Goal: Answer question/provide support: Share knowledge or assist other users

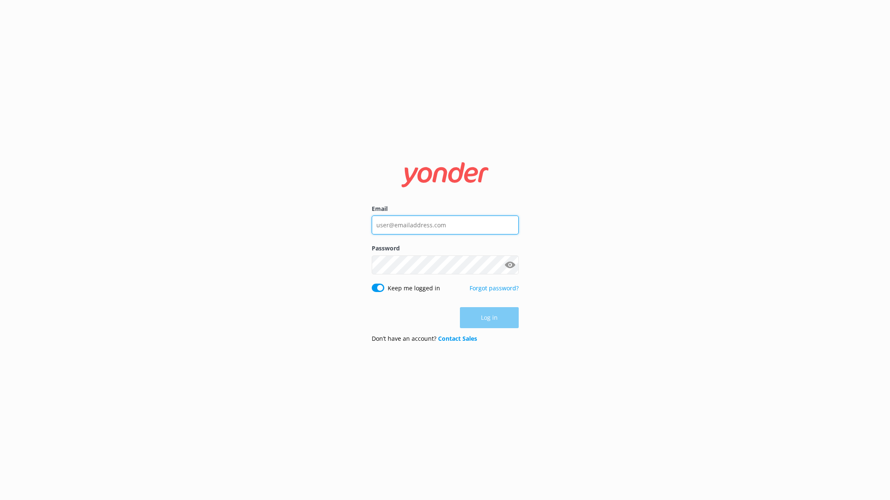
type input "[EMAIL_ADDRESS][DOMAIN_NAME]"
click at [575, 317] on div "Email [EMAIL_ADDRESS][DOMAIN_NAME] Password Show password Keep me logged in For…" at bounding box center [445, 250] width 890 height 500
click at [499, 318] on button "Log in" at bounding box center [489, 317] width 59 height 21
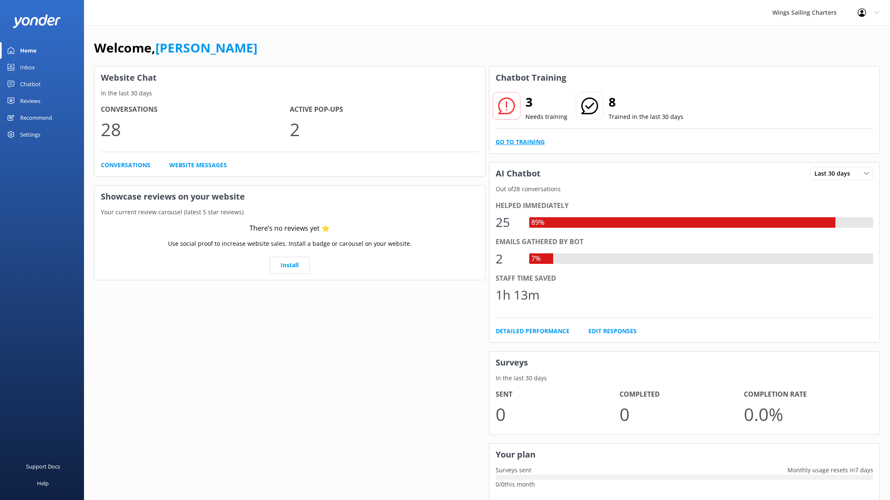
click at [516, 142] on link "Go to Training" at bounding box center [520, 141] width 49 height 9
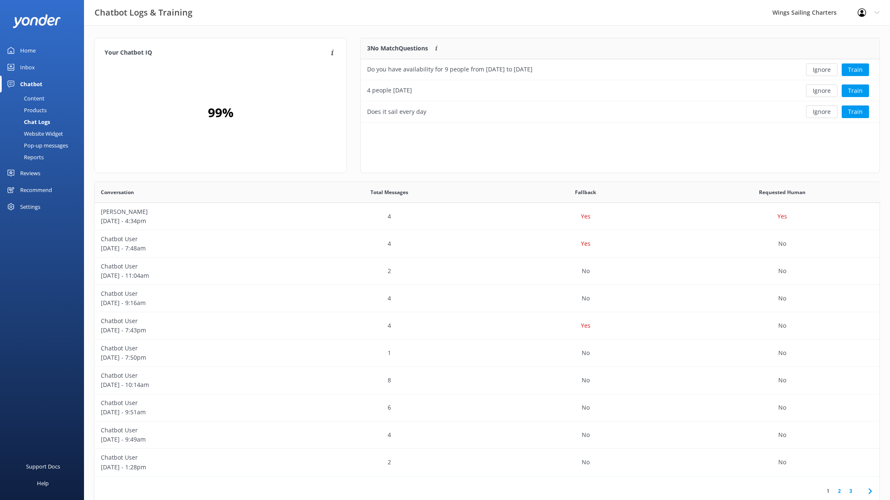
scroll to position [294, 785]
click at [856, 68] on button "Train" at bounding box center [855, 69] width 27 height 13
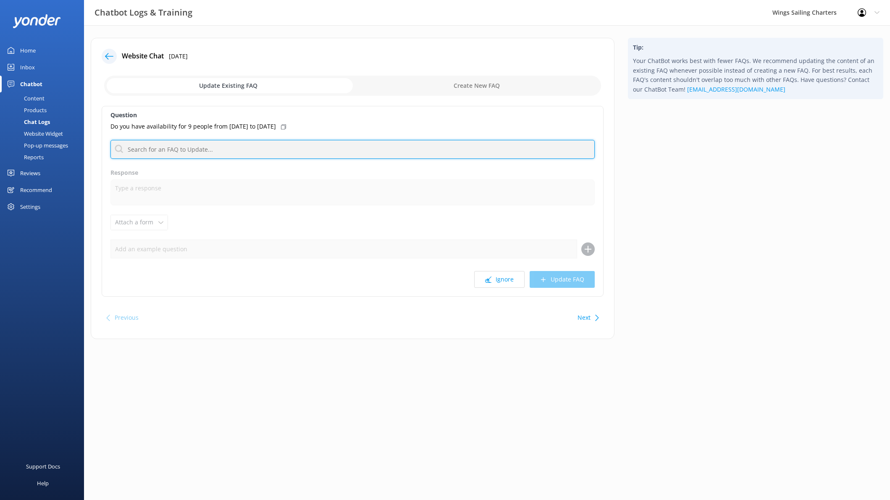
click at [192, 151] on input "text" at bounding box center [352, 149] width 484 height 19
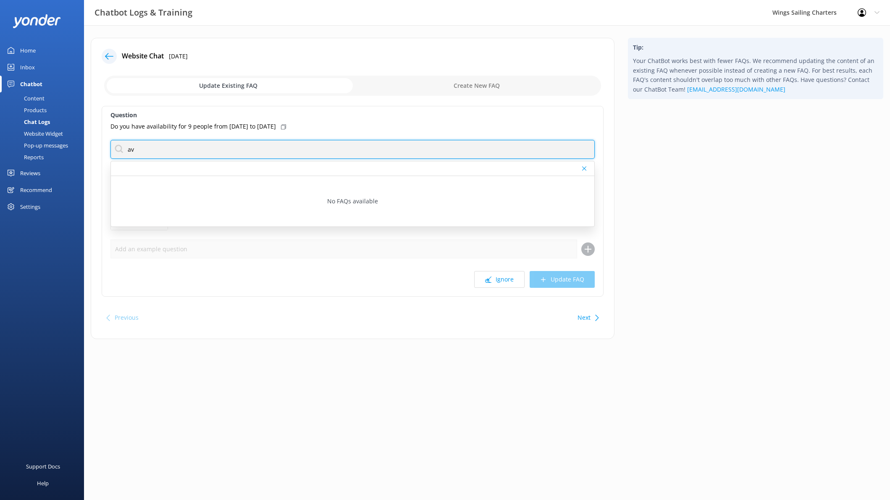
type input "a"
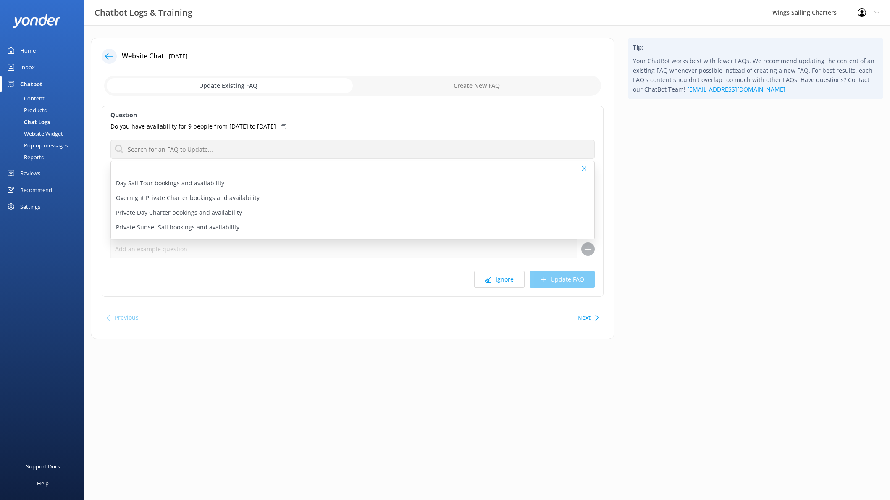
click at [204, 183] on p "Day Sail Tour bookings and availability" at bounding box center [170, 182] width 108 height 9
type textarea "Please see the details here including availability for our [GEOGRAPHIC_DATA] [G…"
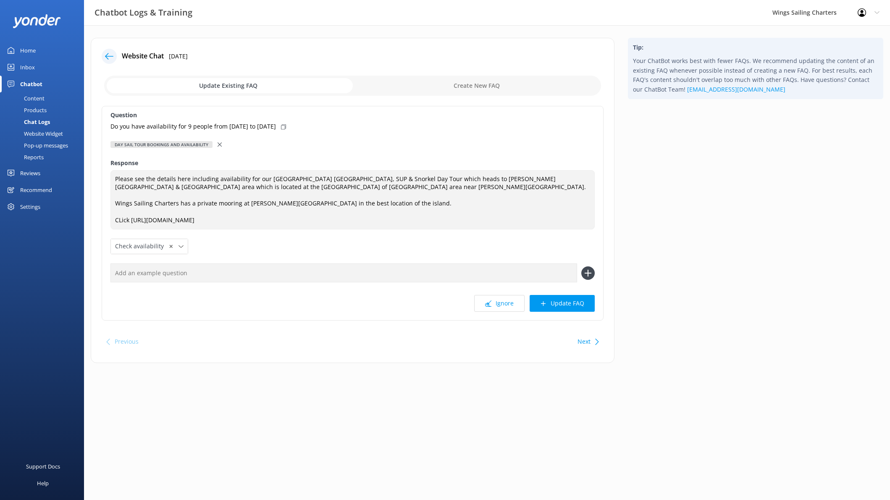
click at [155, 276] on input "text" at bounding box center [343, 272] width 467 height 19
click at [218, 143] on use at bounding box center [220, 144] width 4 height 4
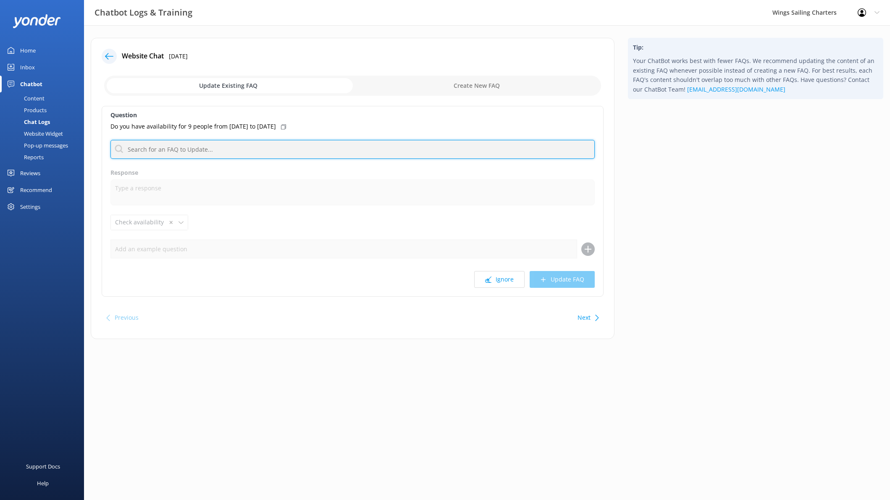
click at [215, 150] on input "text" at bounding box center [352, 149] width 484 height 19
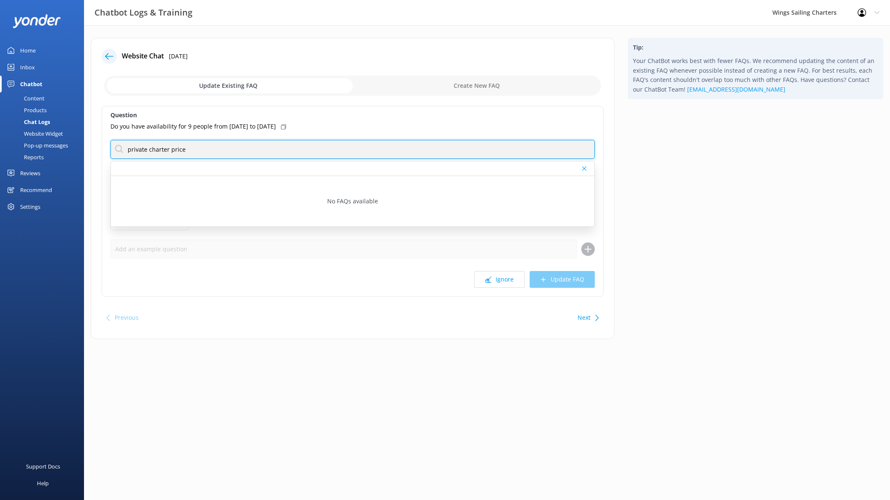
click at [221, 152] on input "private charter price" at bounding box center [352, 149] width 484 height 19
type input "p"
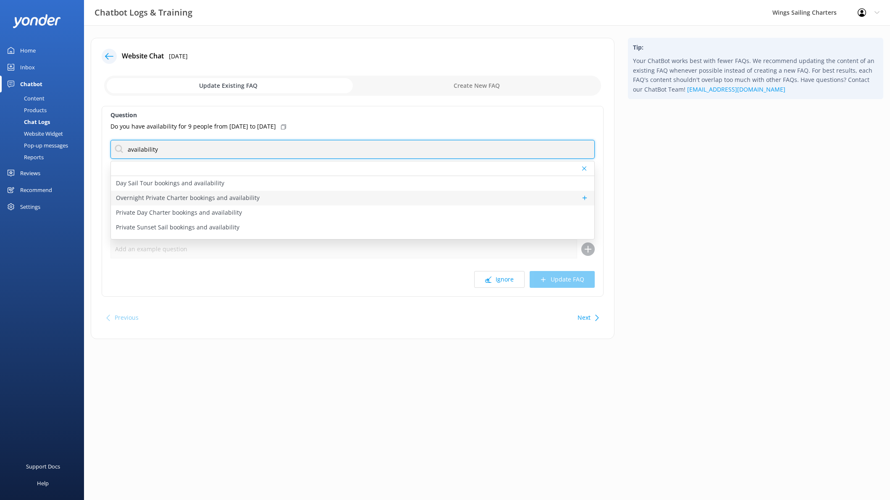
type input "availability"
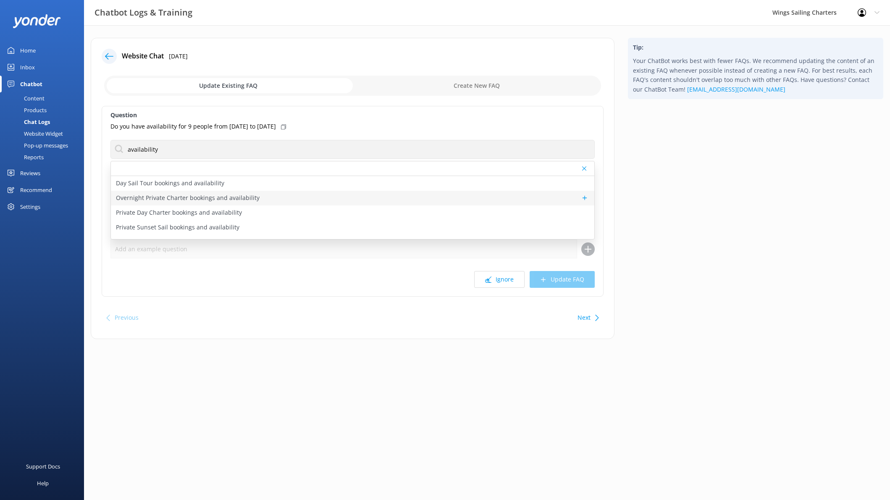
click at [278, 201] on div "Overnight Private Charter bookings and availability" at bounding box center [352, 198] width 483 height 15
type textarea "You can check available dates for Overnight Private Charters by visiting our av…"
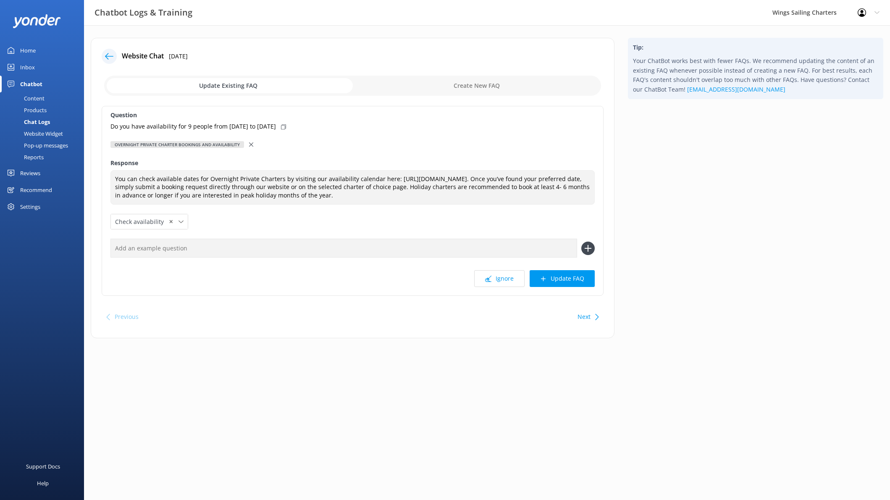
click at [568, 278] on button "Update FAQ" at bounding box center [562, 278] width 65 height 17
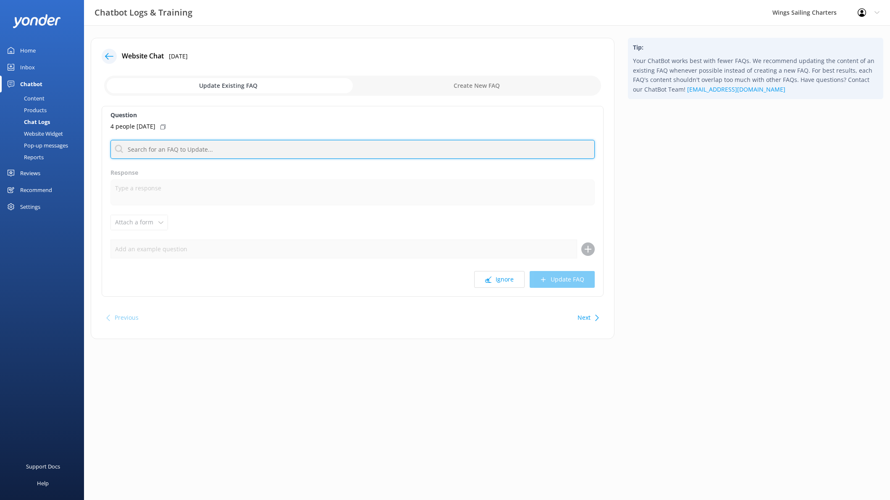
click at [434, 157] on input "text" at bounding box center [352, 149] width 484 height 19
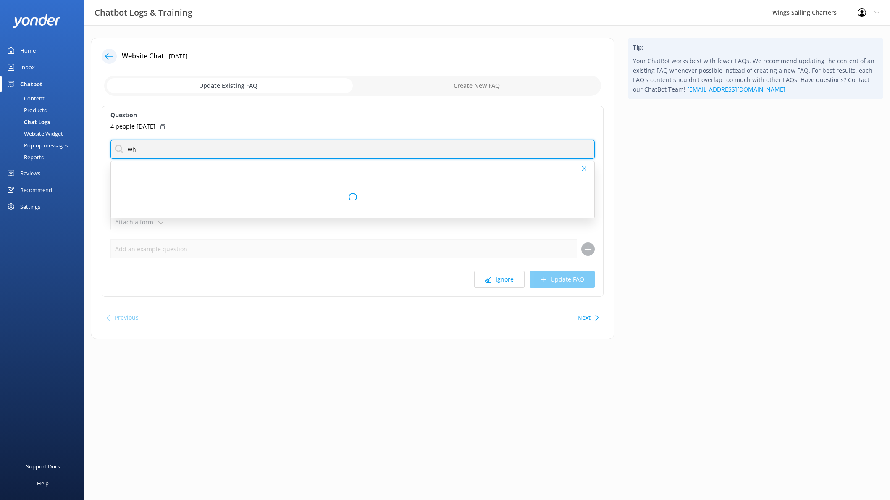
type input "w"
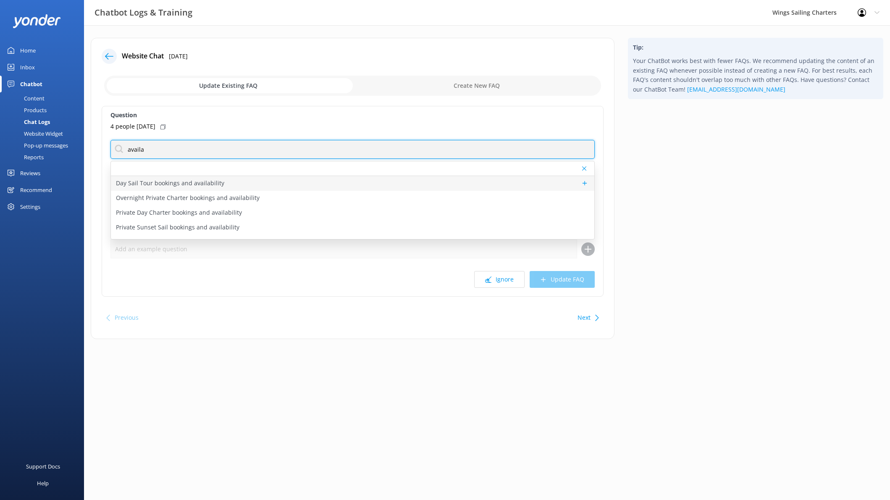
type input "availa"
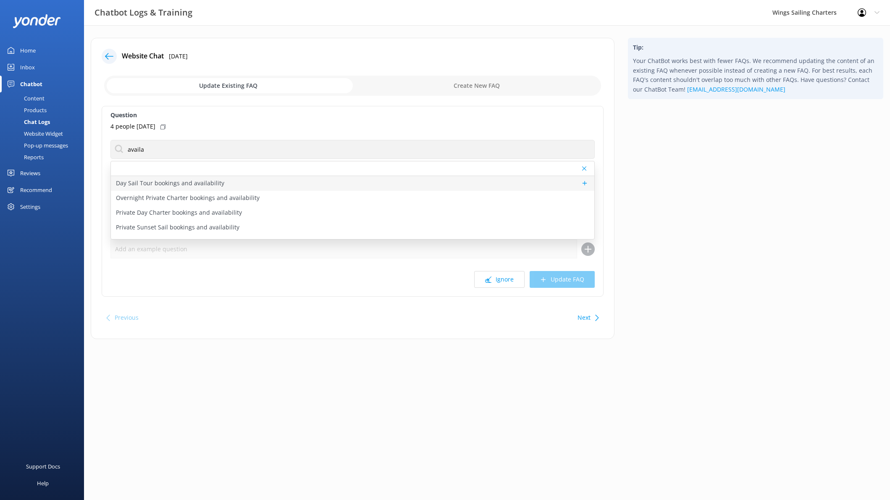
click at [205, 184] on p "Day Sail Tour bookings and availability" at bounding box center [170, 182] width 108 height 9
type textarea "Please see the details here including availability for our [GEOGRAPHIC_DATA] [G…"
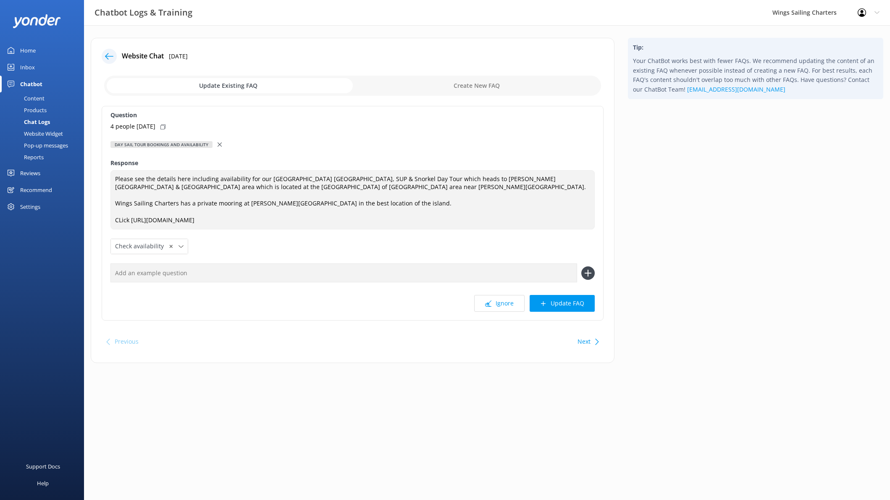
click at [559, 303] on button "Update FAQ" at bounding box center [562, 303] width 65 height 17
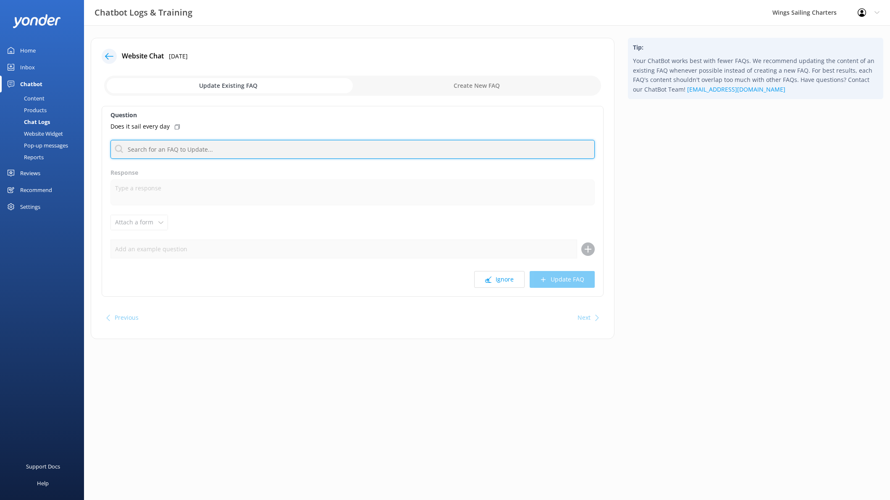
click at [182, 150] on input "text" at bounding box center [352, 149] width 484 height 19
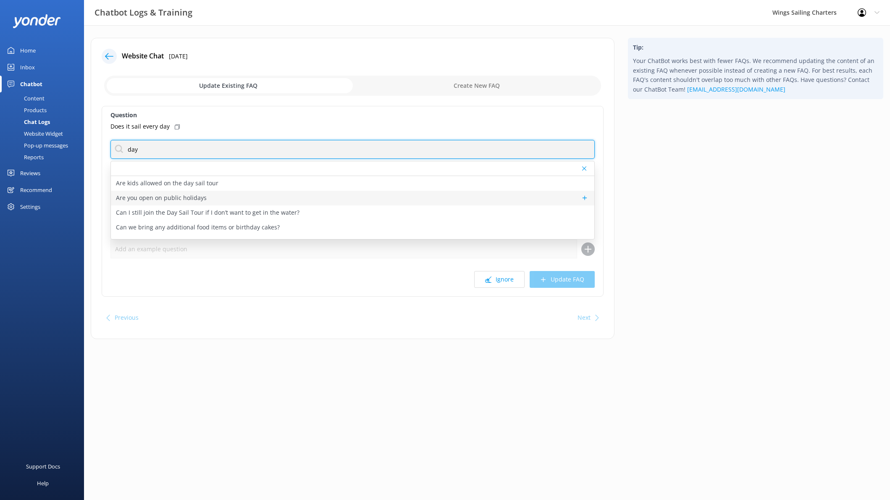
type input "Day Sail Tour"
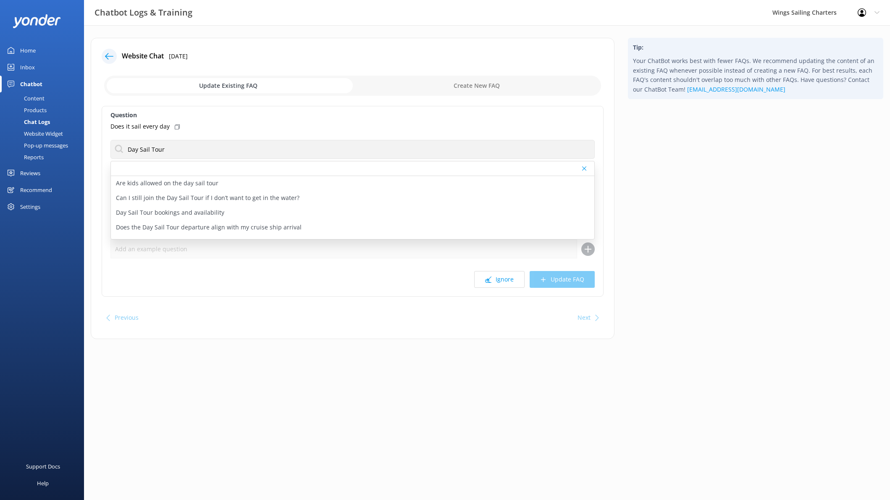
click at [210, 211] on p "Day Sail Tour bookings and availability" at bounding box center [170, 212] width 108 height 9
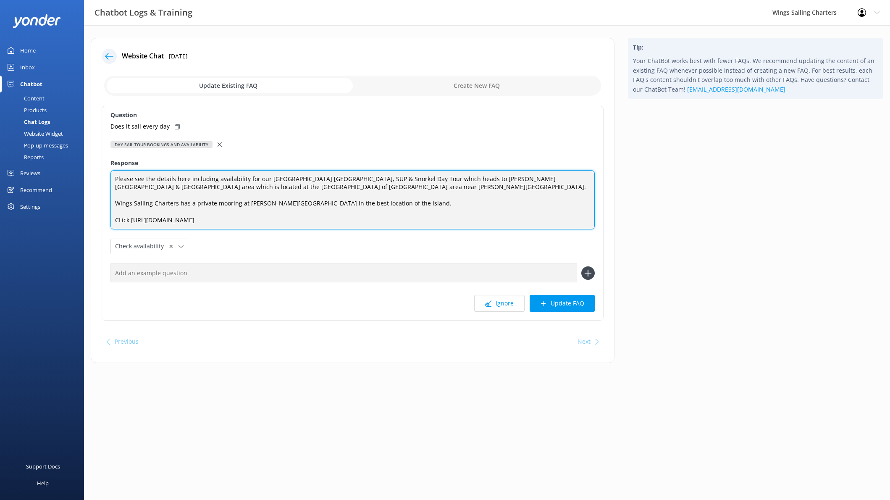
click at [121, 219] on textarea "Please see the details here including availability for our [GEOGRAPHIC_DATA] [G…" at bounding box center [352, 200] width 484 height 60
drag, startPoint x: 399, startPoint y: 180, endPoint x: 407, endPoint y: 178, distance: 8.3
click at [399, 180] on textarea "Please see the details here including availability for our [GEOGRAPHIC_DATA] [G…" at bounding box center [352, 200] width 484 height 60
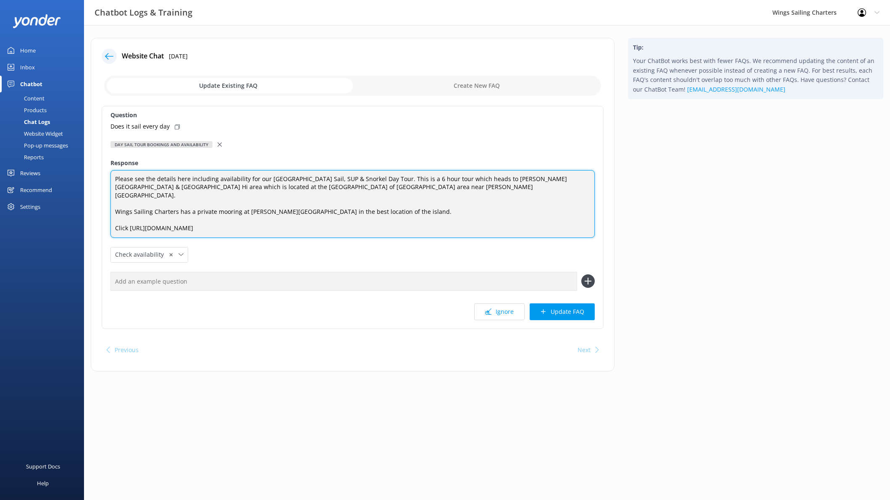
click at [403, 178] on textarea "Please see the details here including availability for our [GEOGRAPHIC_DATA] Sa…" at bounding box center [352, 204] width 484 height 68
drag, startPoint x: 114, startPoint y: 220, endPoint x: 119, endPoint y: 220, distance: 5.1
click at [114, 220] on textarea "Please see the details here including availability for our [GEOGRAPHIC_DATA] Sa…" at bounding box center [352, 204] width 484 height 68
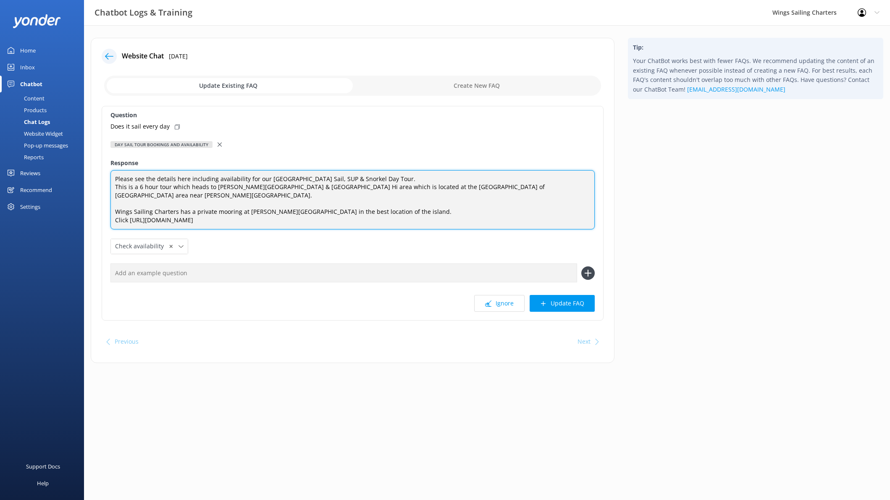
click at [356, 213] on textarea "Please see the details here including availability for our [GEOGRAPHIC_DATA] Sa…" at bounding box center [352, 200] width 484 height 60
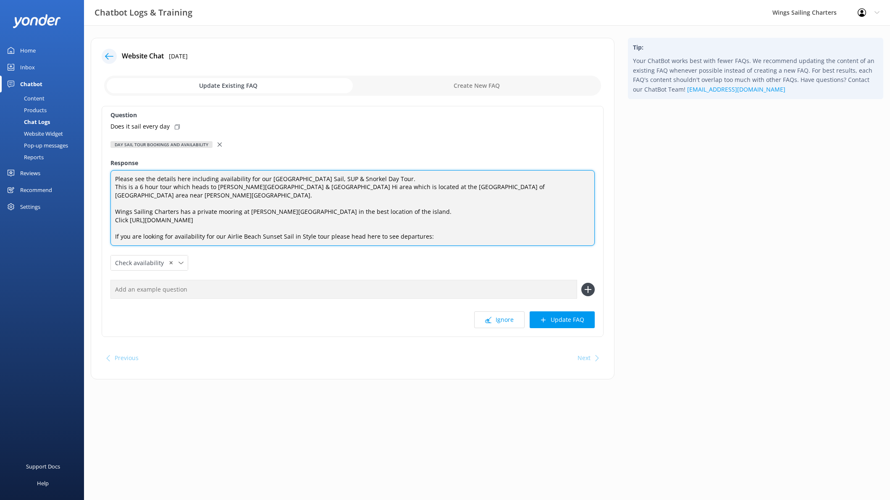
scroll to position [3, 0]
click at [433, 223] on textarea "Please see the details here including availability for our [GEOGRAPHIC_DATA] Sa…" at bounding box center [352, 208] width 484 height 76
paste textarea "[URL][DOMAIN_NAME]"
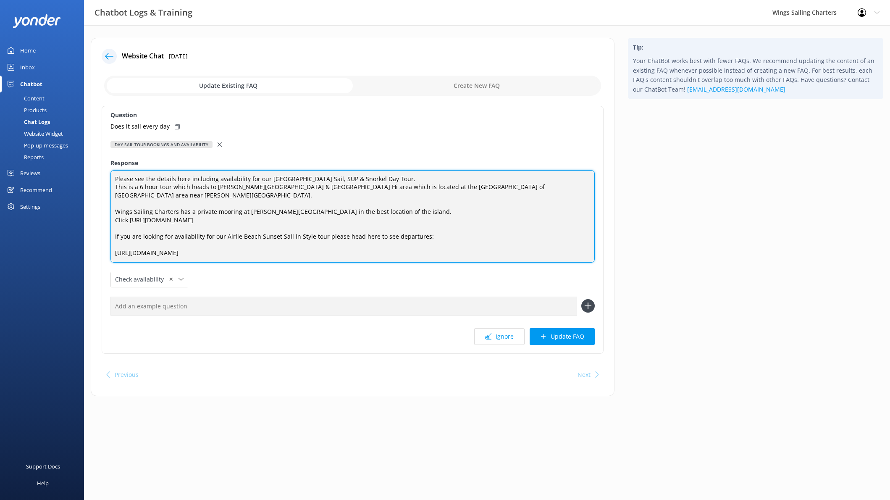
scroll to position [0, 0]
drag, startPoint x: 127, startPoint y: 213, endPoint x: 115, endPoint y: 211, distance: 12.3
click at [115, 211] on textarea "Please see the details here including availability for our [GEOGRAPHIC_DATA] Sa…" at bounding box center [352, 216] width 484 height 92
click at [114, 244] on textarea "Please see the details here including availability for our [GEOGRAPHIC_DATA] Sa…" at bounding box center [352, 216] width 484 height 92
click at [356, 230] on textarea "Please see the details here including availability for our [GEOGRAPHIC_DATA] Sa…" at bounding box center [352, 216] width 484 height 92
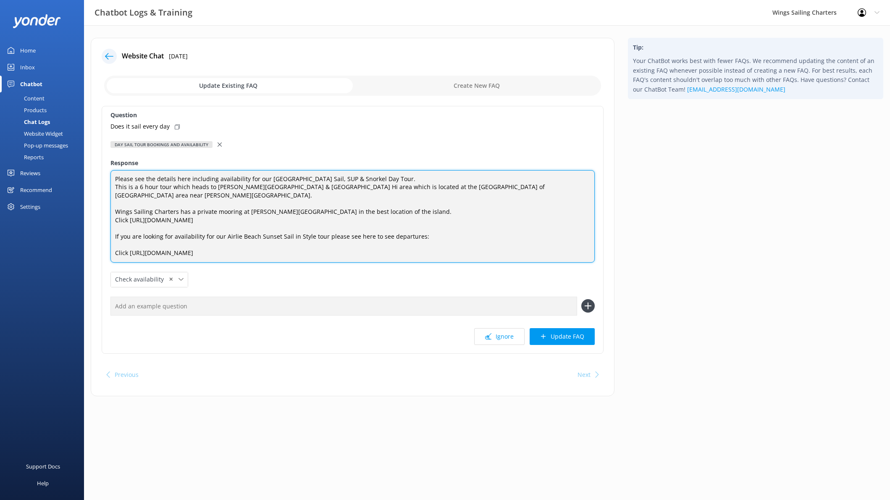
click at [415, 230] on textarea "Please see the details here including availability for our [GEOGRAPHIC_DATA] Sa…" at bounding box center [352, 216] width 484 height 92
drag, startPoint x: 265, startPoint y: 180, endPoint x: 147, endPoint y: 176, distance: 118.5
click at [147, 176] on textarea "Please see the details here including availability for our [GEOGRAPHIC_DATA] Sa…" at bounding box center [352, 216] width 484 height 92
click at [353, 180] on textarea "Please see tour details here for the [GEOGRAPHIC_DATA] Sail, SUP & Snorkel Day …" at bounding box center [352, 216] width 484 height 92
drag, startPoint x: 318, startPoint y: 180, endPoint x: 333, endPoint y: 176, distance: 15.2
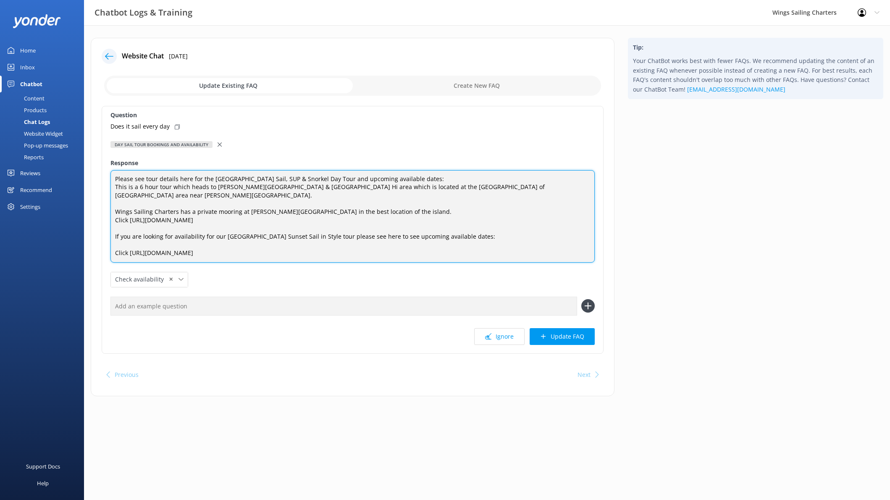
click at [318, 180] on textarea "Please see tour details here for the [GEOGRAPHIC_DATA] Sail, SUP & Snorkel Day …" at bounding box center [352, 216] width 484 height 92
type textarea "Please see tour details here for the [GEOGRAPHIC_DATA] Sail, SUP & Snorkel Day …"
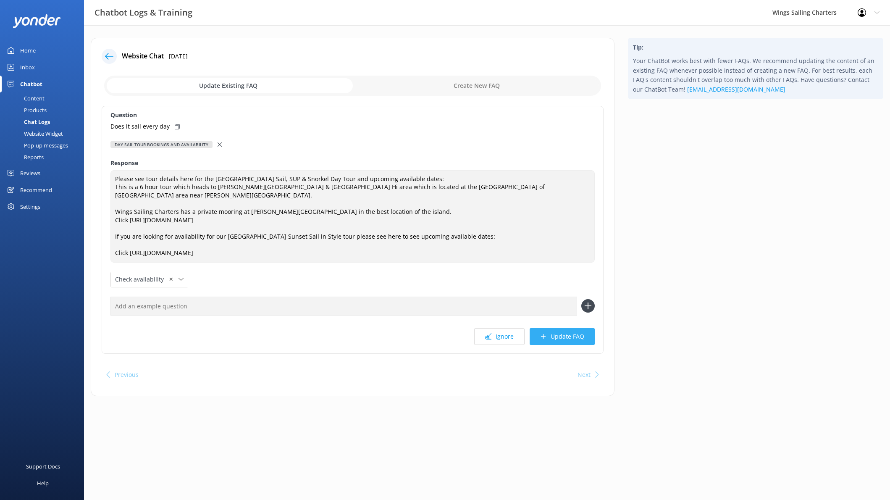
click at [572, 328] on button "Update FAQ" at bounding box center [562, 336] width 65 height 17
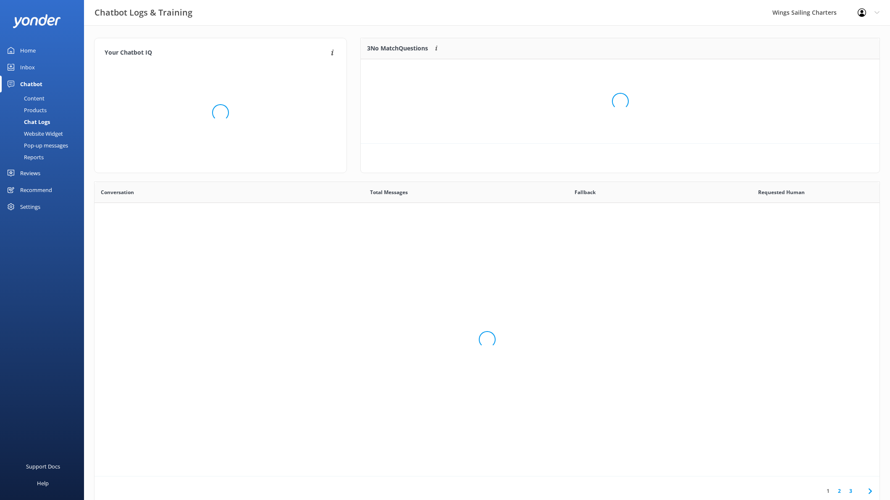
scroll to position [294, 785]
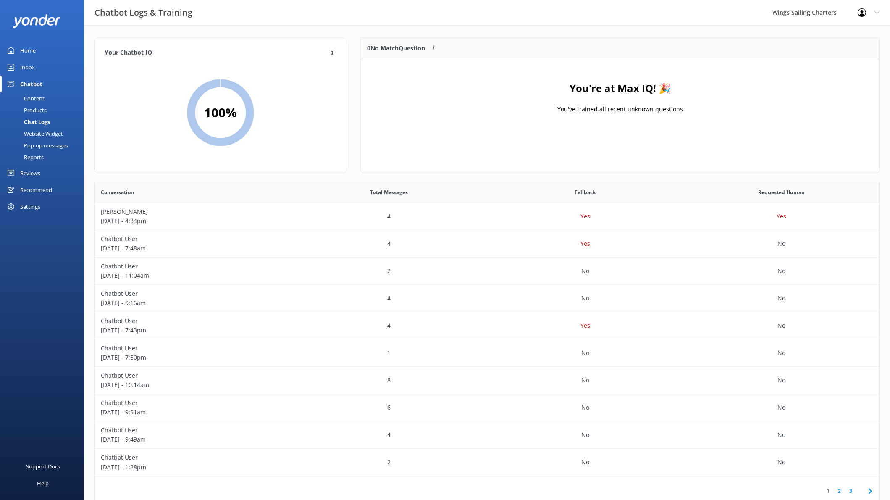
click at [28, 48] on div "Home" at bounding box center [28, 50] width 16 height 17
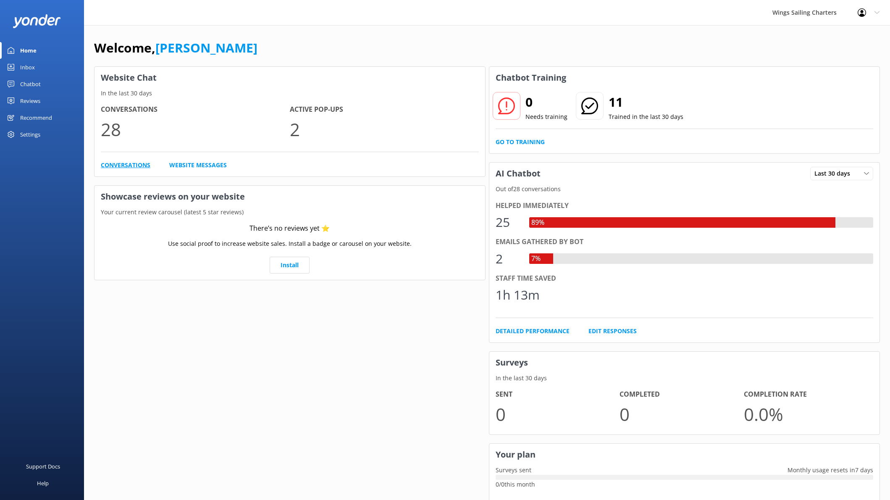
click at [128, 161] on link "Conversations" at bounding box center [126, 164] width 50 height 9
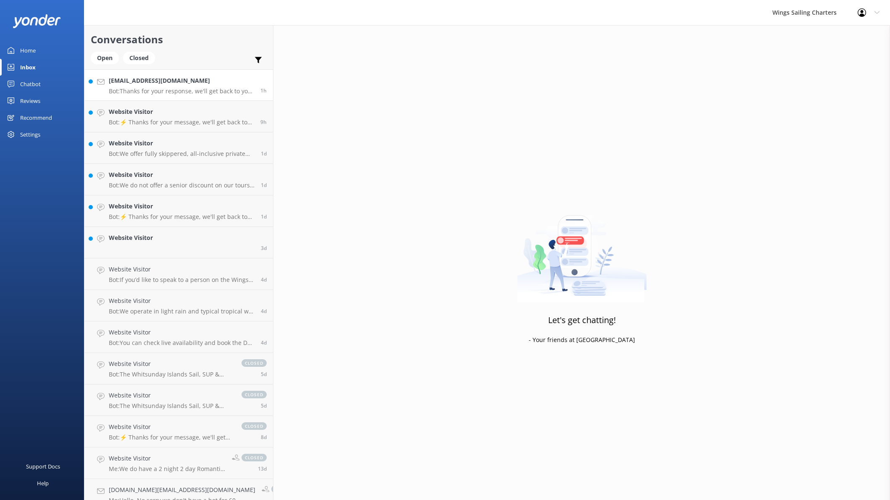
click at [163, 89] on p "Bot: Thanks for your response, we'll get back to you as soon as we can during o…" at bounding box center [181, 91] width 145 height 8
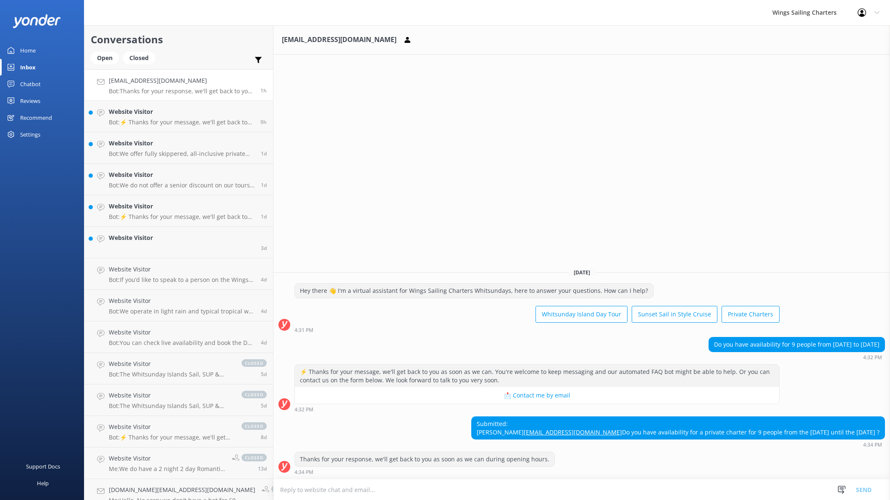
drag, startPoint x: 709, startPoint y: 426, endPoint x: 616, endPoint y: 424, distance: 93.7
click at [615, 424] on div "Submitted: [PERSON_NAME] [PERSON_NAME][EMAIL_ADDRESS][DOMAIN_NAME] Do you have …" at bounding box center [678, 428] width 413 height 22
click at [209, 122] on p "Bot: ⚡ Thanks for your message, we'll get back to you as soon as we can. You're…" at bounding box center [181, 122] width 145 height 8
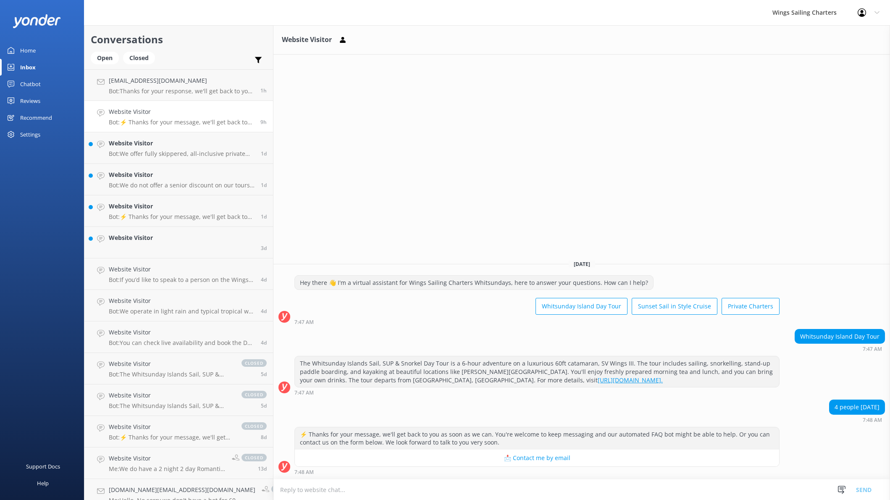
click at [858, 407] on div "4 people [DATE]" at bounding box center [856, 407] width 55 height 14
click at [198, 145] on h4 "Website Visitor" at bounding box center [182, 143] width 146 height 9
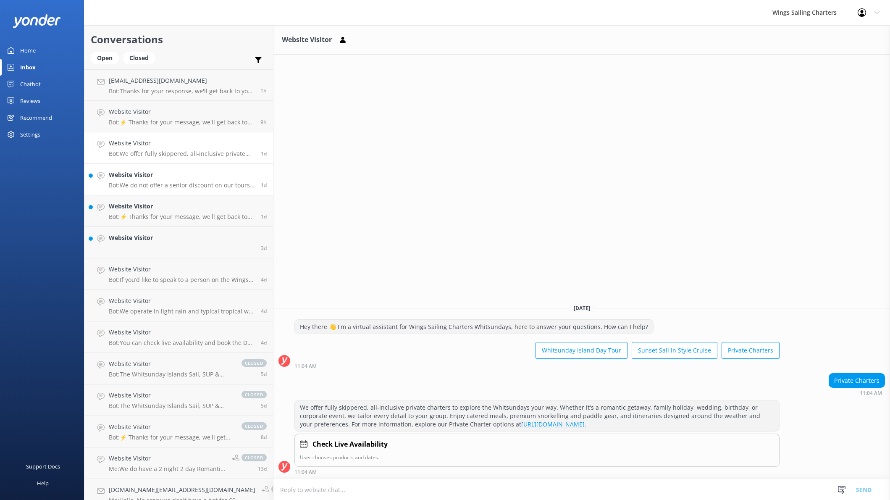
click at [198, 181] on div "Website Visitor Bot: We do not offer a senior discount on our tours. Additional…" at bounding box center [182, 179] width 146 height 18
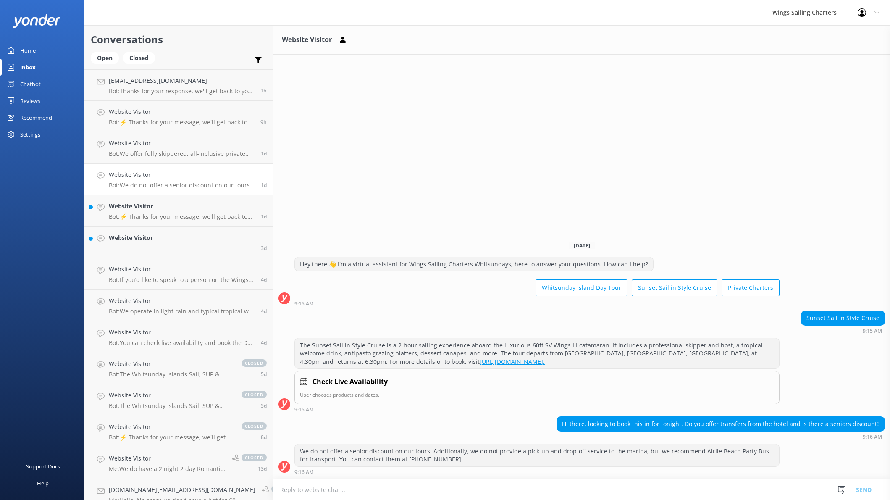
click at [175, 183] on p "Bot: We do not offer a senior discount on our tours. Additionally, we do not pr…" at bounding box center [182, 185] width 146 height 8
click at [176, 220] on link "Website Visitor Bot: ⚡ Thanks for your message, we'll get back to you as soon a…" at bounding box center [178, 210] width 189 height 31
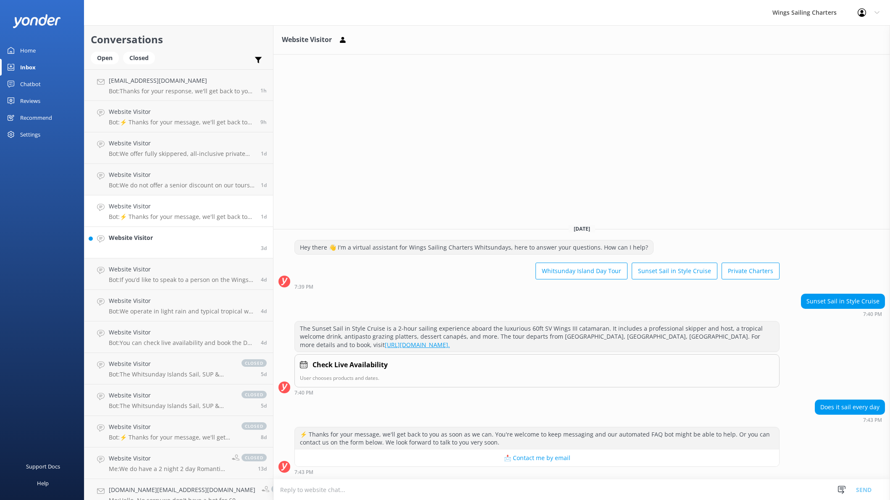
click at [170, 243] on link "Website Visitor 3d" at bounding box center [178, 242] width 189 height 31
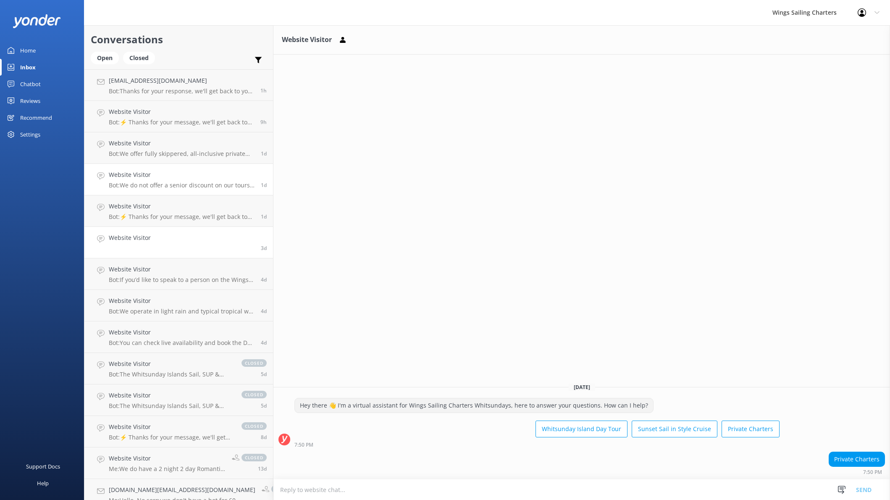
click at [206, 179] on h4 "Website Visitor" at bounding box center [182, 174] width 146 height 9
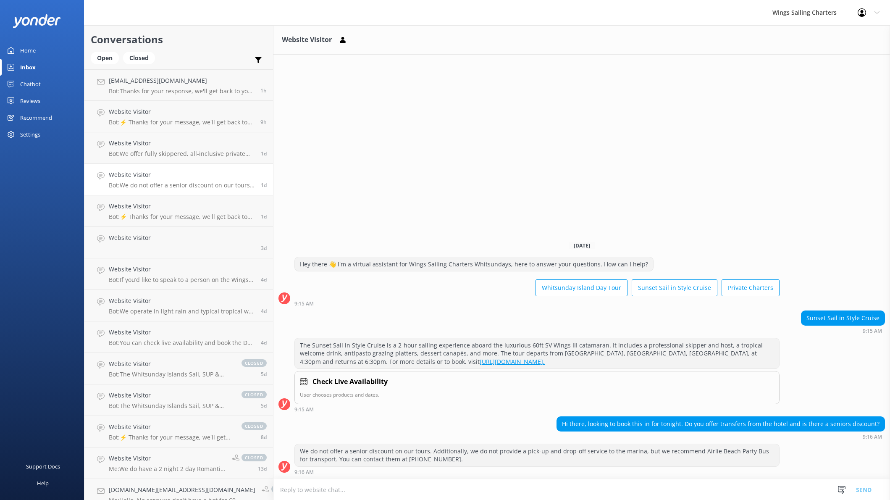
click at [32, 82] on div "Chatbot" at bounding box center [30, 84] width 21 height 17
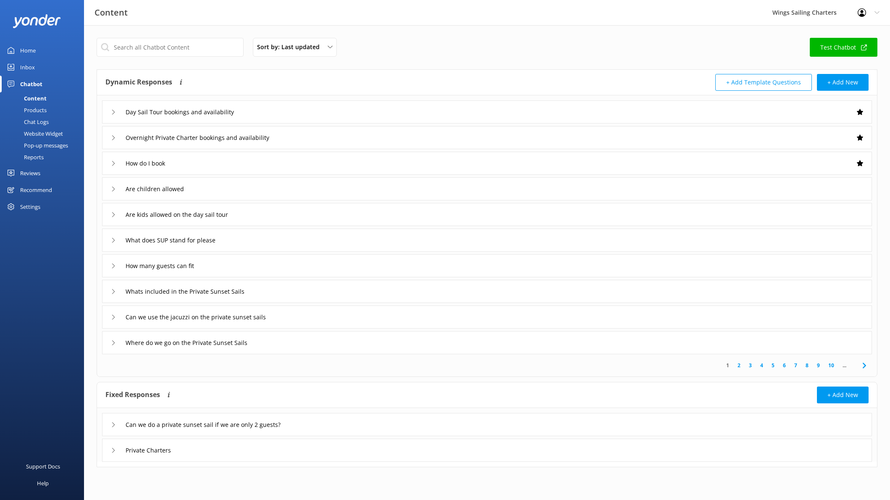
click at [29, 66] on div "Inbox" at bounding box center [27, 67] width 15 height 17
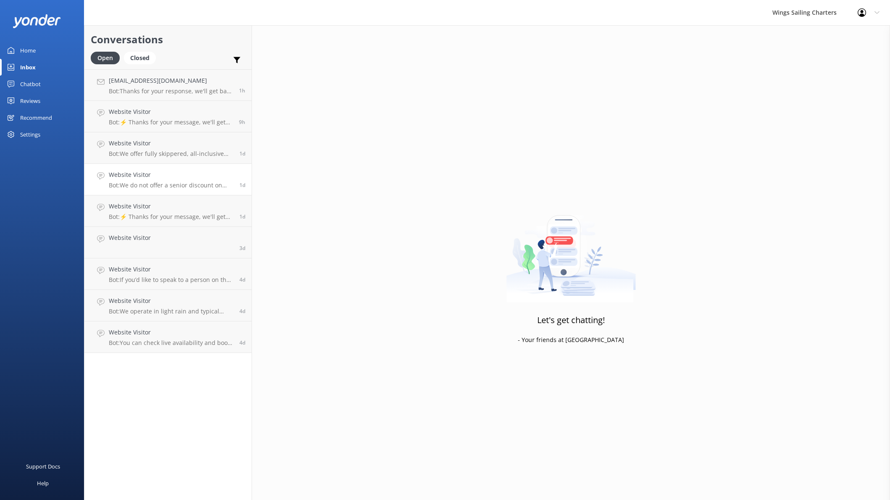
click at [184, 179] on h4 "Website Visitor" at bounding box center [171, 174] width 124 height 9
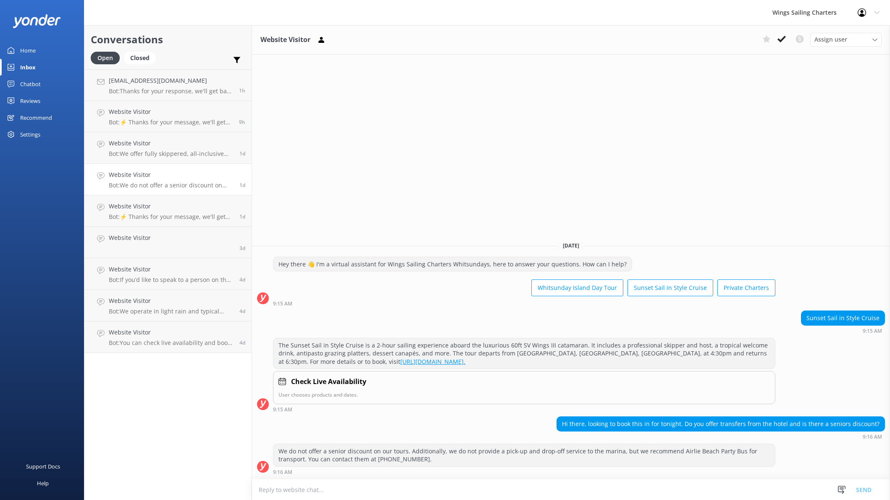
click at [26, 82] on div "Chatbot" at bounding box center [30, 84] width 21 height 17
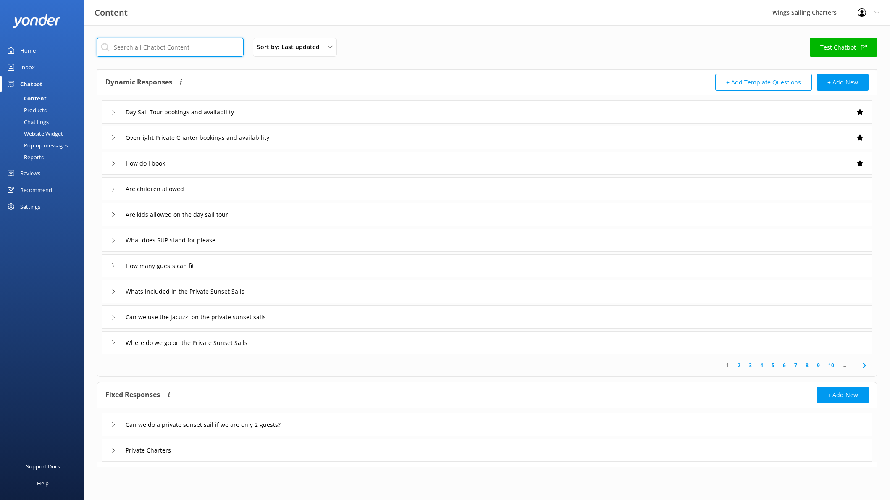
click at [176, 48] on input "text" at bounding box center [170, 47] width 147 height 19
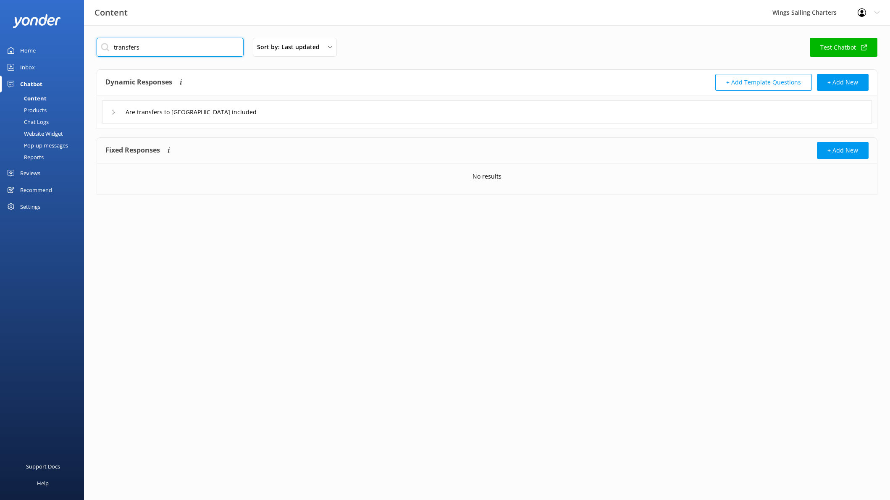
type input "transfers"
click at [297, 110] on div "Are transfers to [GEOGRAPHIC_DATA] included" at bounding box center [487, 111] width 770 height 23
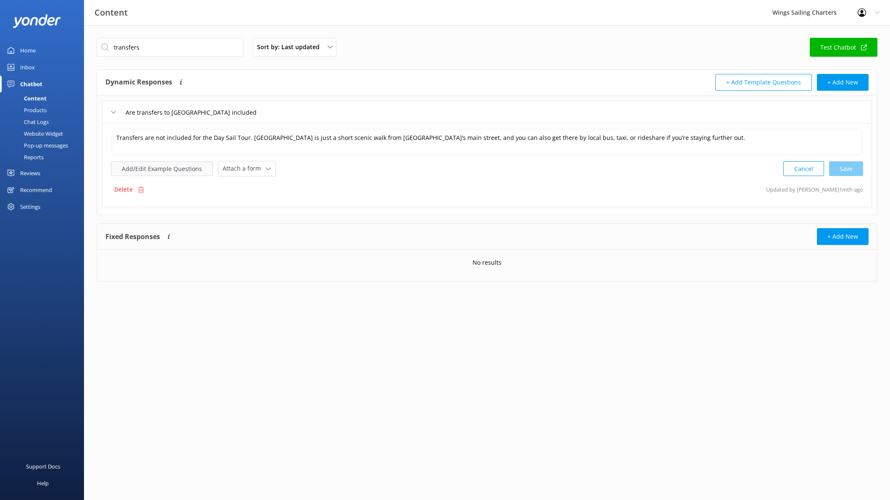
click at [158, 169] on button "Add/Edit Example Questions" at bounding box center [162, 168] width 102 height 15
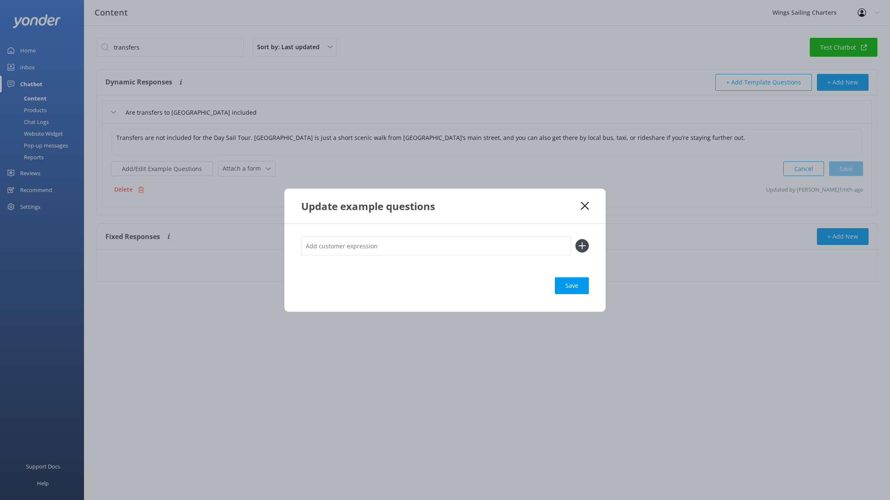
click at [389, 247] on input "text" at bounding box center [436, 245] width 270 height 19
click at [416, 246] on input "Do you offeer a hotel pick up for your SUnset Sail" at bounding box center [436, 245] width 270 height 19
click at [338, 248] on input "Do you offeer a hotel pick up for your Sunset Sail" at bounding box center [436, 245] width 270 height 19
click at [450, 245] on input "Do you offer a hotel pick up for your Sunset Sail" at bounding box center [436, 245] width 270 height 19
type input "Do you offer a hotel pick up for your Sunset Sail?"
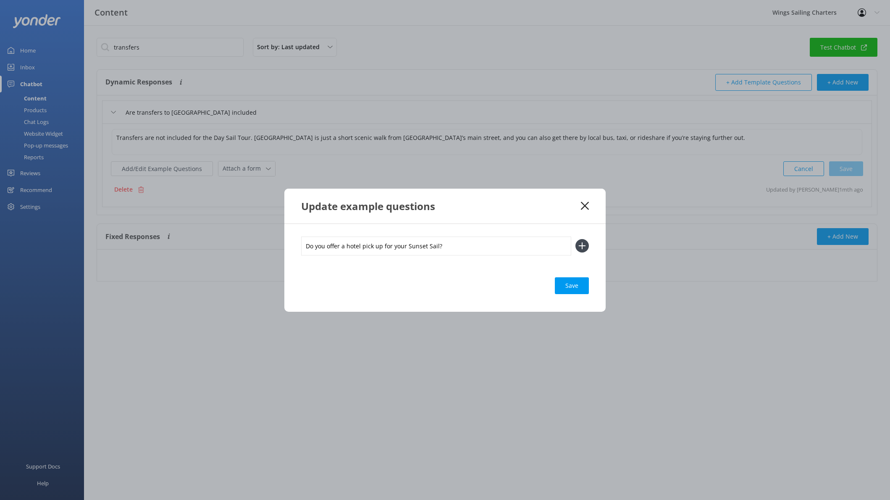
click at [580, 283] on div "Save" at bounding box center [572, 285] width 34 height 17
click at [569, 286] on div "Save" at bounding box center [572, 285] width 34 height 17
click at [574, 289] on div "Loading.." at bounding box center [572, 285] width 34 height 17
drag, startPoint x: 663, startPoint y: 337, endPoint x: 675, endPoint y: 339, distance: 11.9
click at [663, 337] on div "Update example questions Do you offer a hotel pick up for your Sunset Sail? Save" at bounding box center [445, 250] width 890 height 500
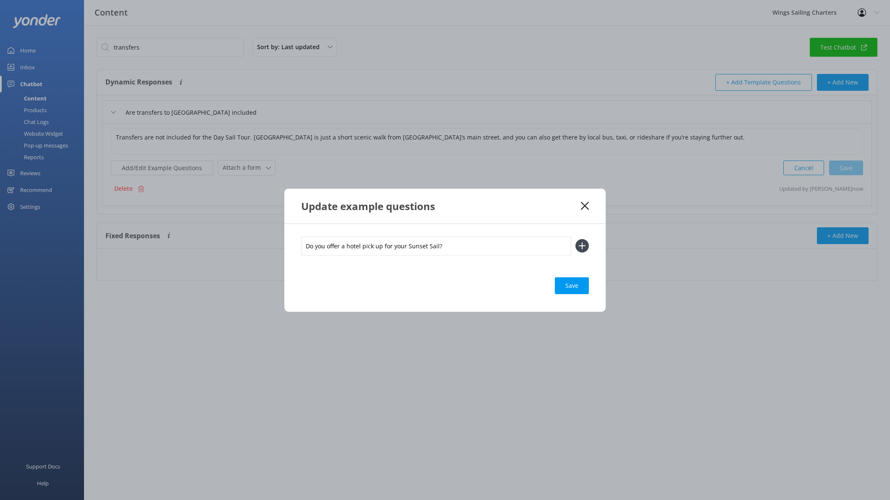
click at [585, 204] on icon at bounding box center [585, 206] width 8 height 8
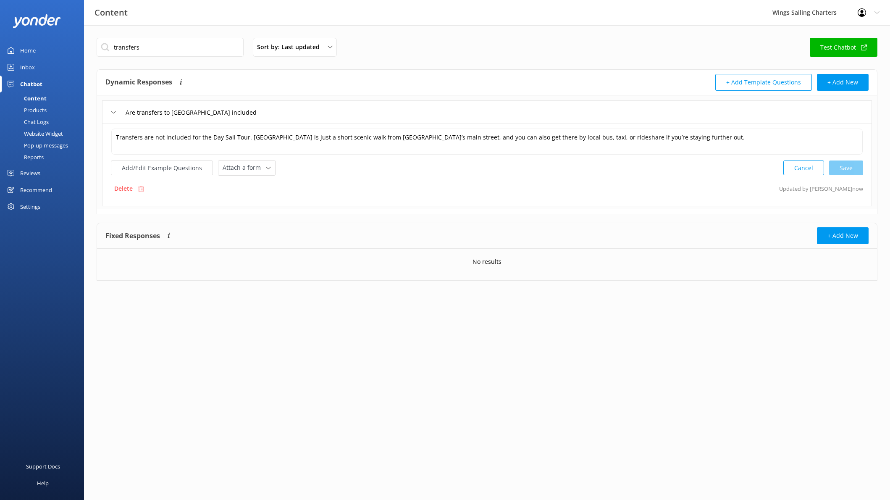
click at [773, 82] on button "+ Add Template Questions" at bounding box center [763, 82] width 97 height 17
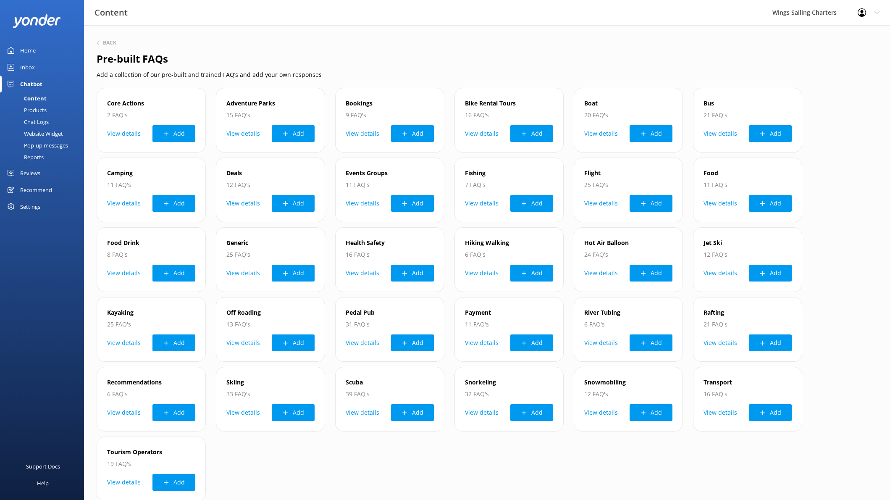
click at [32, 108] on div "Products" at bounding box center [26, 110] width 42 height 12
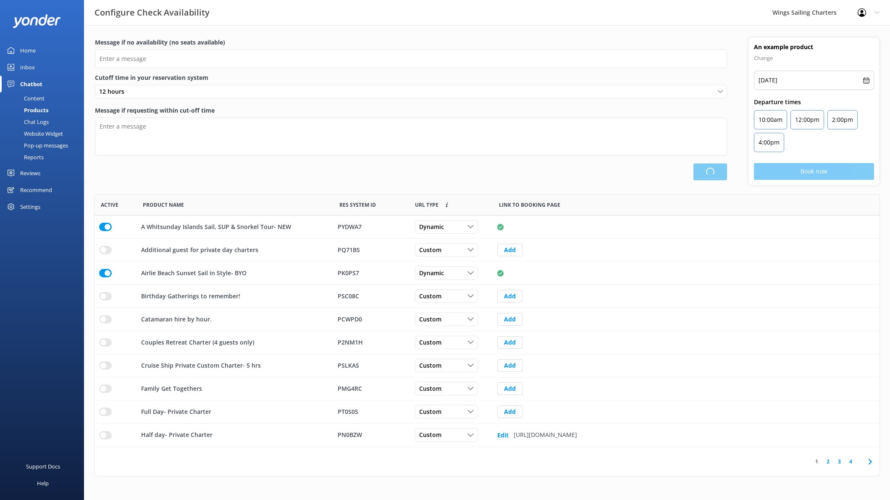
scroll to position [252, 785]
type input "There are no seats available, please check an alternative day"
type textarea "Our online booking system closes 1 hour prior to departure. Please contact us t…"
click at [34, 122] on div "Chat Logs" at bounding box center [27, 122] width 44 height 12
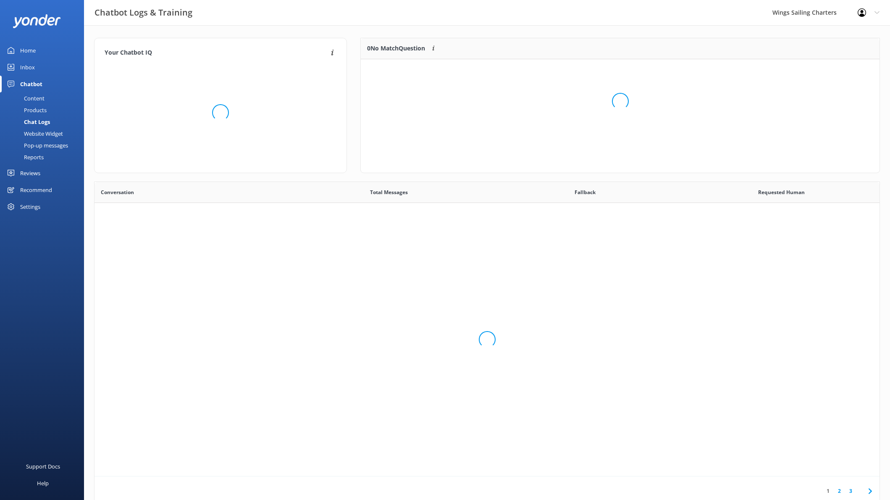
scroll to position [294, 785]
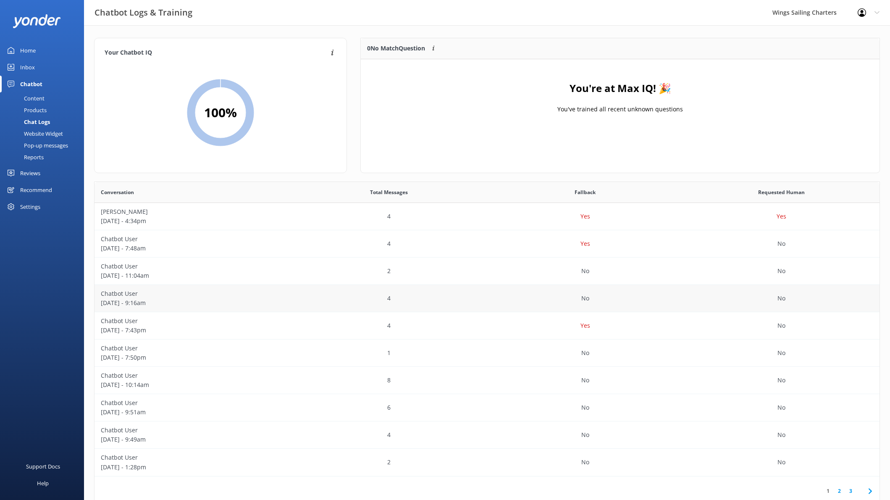
click at [169, 291] on p "Chatbot User" at bounding box center [193, 293] width 184 height 9
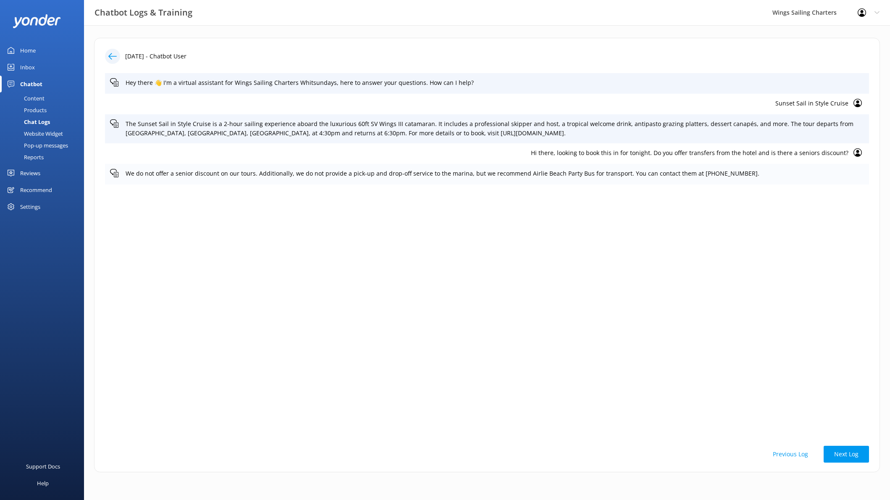
click at [673, 173] on p "We do not offer a senior discount on our tours. Additionally, we do not provide…" at bounding box center [495, 173] width 738 height 9
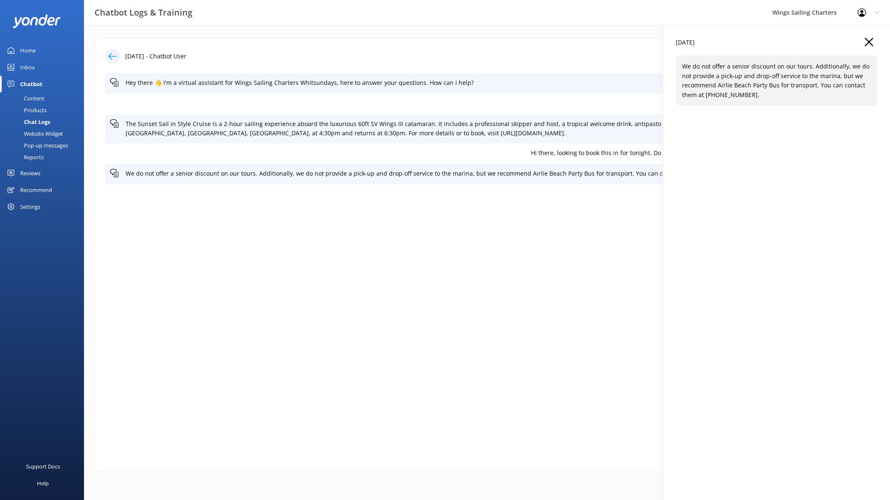
click at [466, 236] on div "Hey there 👋 I'm a virtual assistant for Wings Sailing Charters Whitsundays, her…" at bounding box center [487, 254] width 764 height 363
drag, startPoint x: 494, startPoint y: 235, endPoint x: 438, endPoint y: 199, distance: 65.9
click at [492, 234] on div "Hey there 👋 I'm a virtual assistant for Wings Sailing Charters Whitsundays, her…" at bounding box center [487, 254] width 764 height 363
click at [466, 152] on p "Hi there, looking to book this in for tonight. Do you offer transfers from the …" at bounding box center [479, 152] width 738 height 9
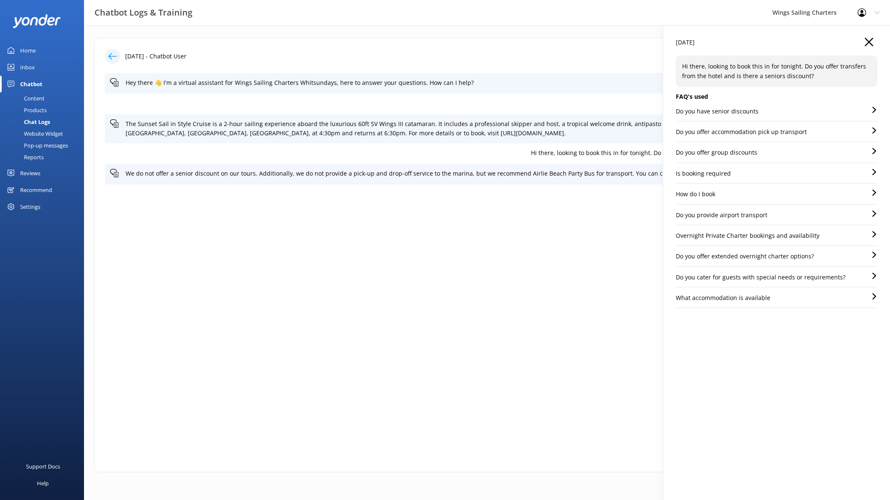
click at [866, 40] on icon "button" at bounding box center [869, 42] width 8 height 8
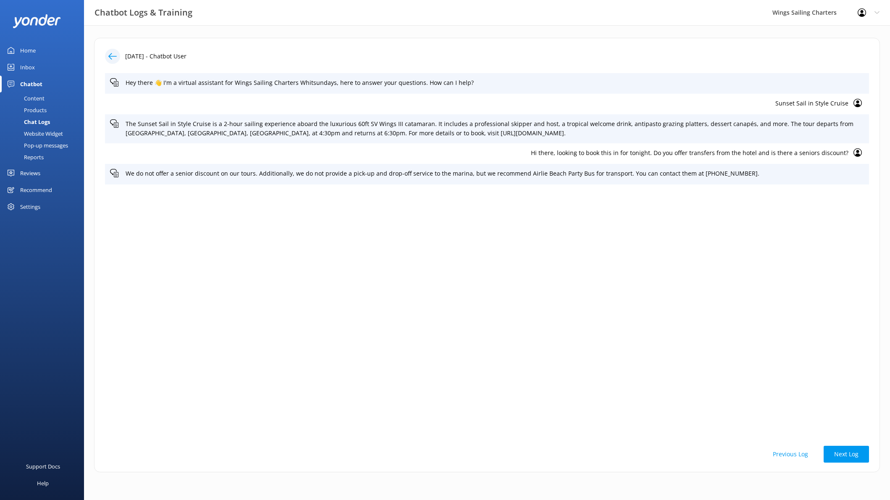
click at [689, 156] on p "Hi there, looking to book this in for tonight. Do you offer transfers from the …" at bounding box center [479, 152] width 738 height 9
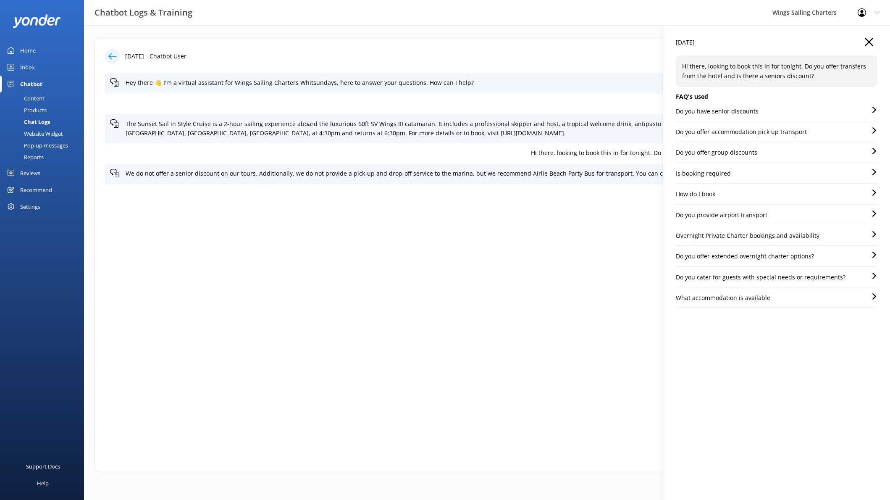
click at [699, 109] on p "Do you have senior discounts" at bounding box center [717, 111] width 83 height 9
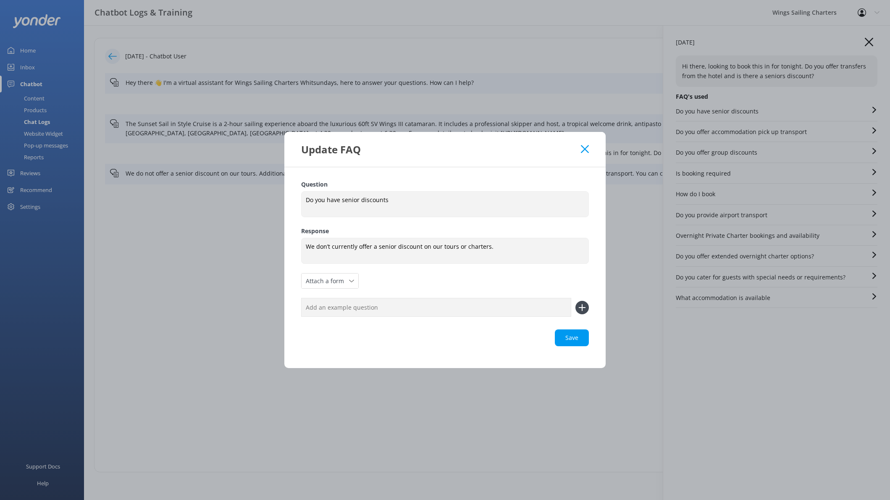
click at [571, 342] on div "Save" at bounding box center [445, 337] width 288 height 17
click at [585, 150] on icon at bounding box center [585, 149] width 8 height 8
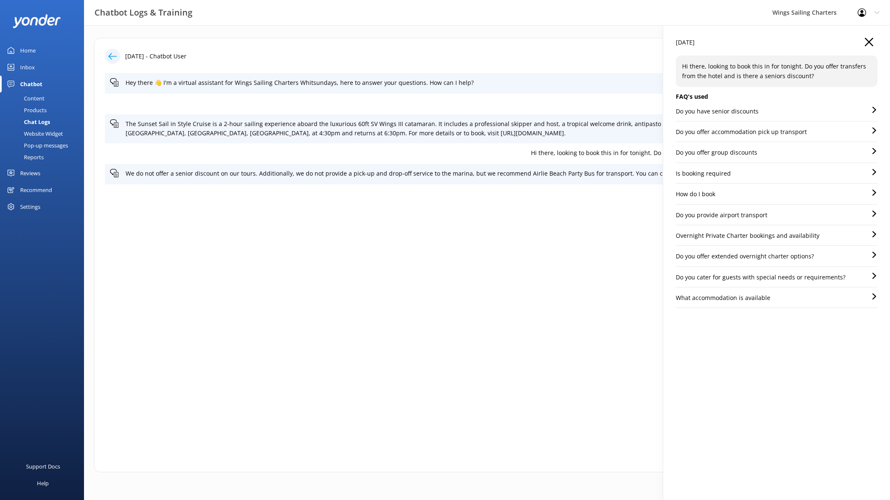
click at [796, 130] on p "Do you offer accommodation pick up transport" at bounding box center [741, 131] width 131 height 9
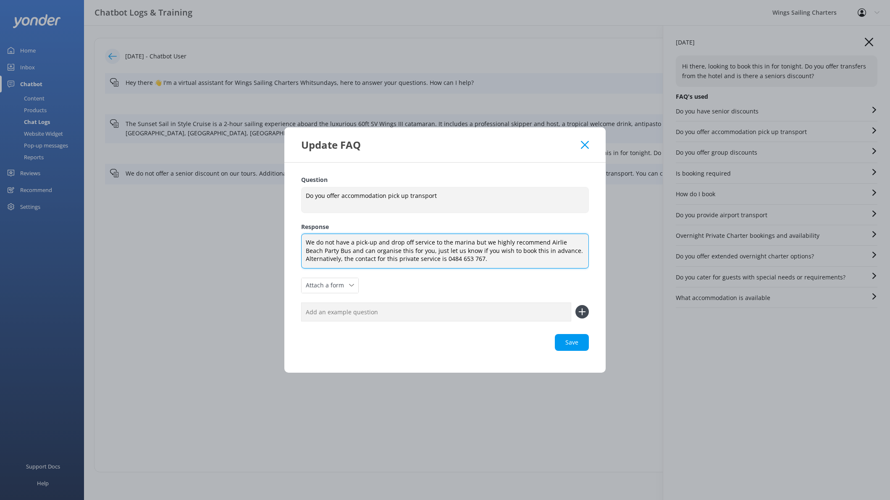
click at [479, 245] on textarea "We do not have a pick-up and drop off service to the marina but we highly recom…" at bounding box center [445, 250] width 288 height 35
click at [470, 244] on textarea "We do not have a pick-up and drop off service to the marina but we highly recom…" at bounding box center [445, 250] width 288 height 35
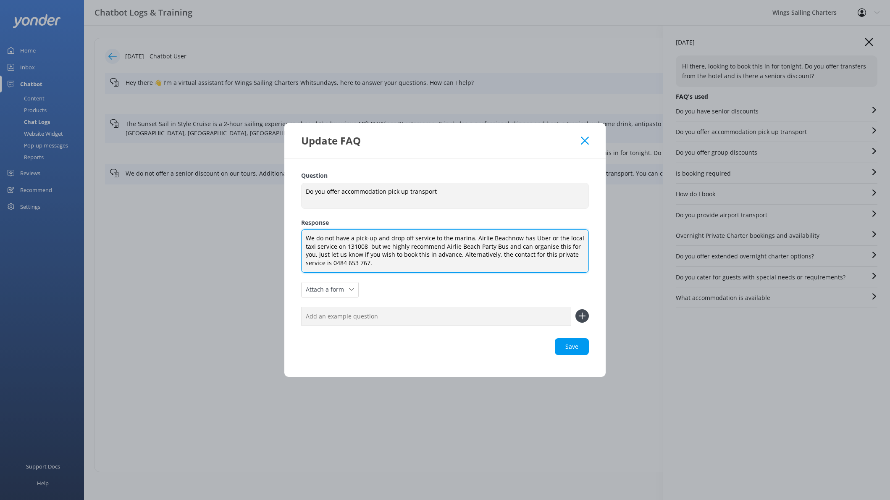
drag, startPoint x: 441, startPoint y: 248, endPoint x: 366, endPoint y: 246, distance: 74.8
click at [366, 246] on textarea "We do not have a pick-up and drop off service to the marina. Airlie Beachnow ha…" at bounding box center [445, 250] width 288 height 43
click at [550, 248] on textarea "We do not have a pick-up and drop off service to the marina. [GEOGRAPHIC_DATA] …" at bounding box center [445, 250] width 288 height 43
click at [570, 247] on textarea "We do not have a pick-up and drop off service to the marina. [GEOGRAPHIC_DATA] …" at bounding box center [445, 250] width 288 height 43
drag, startPoint x: 550, startPoint y: 255, endPoint x: 348, endPoint y: 256, distance: 202.0
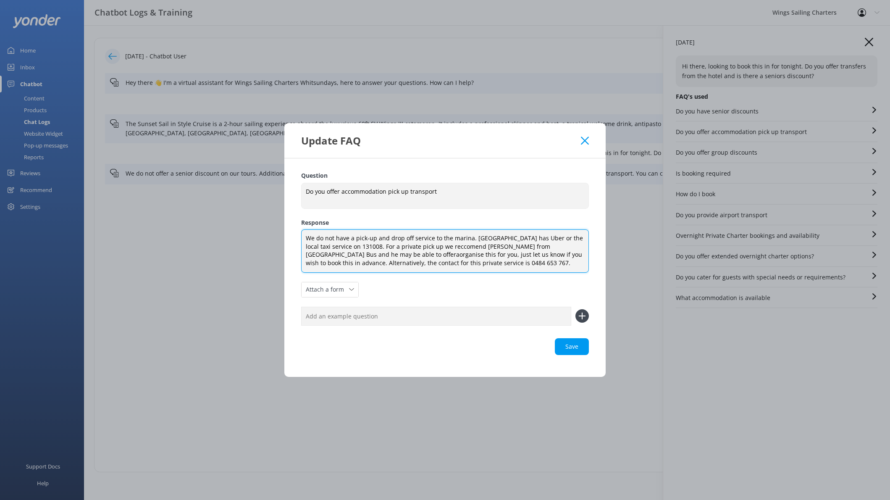
click at [348, 256] on textarea "We do not have a pick-up and drop off service to the marina. [GEOGRAPHIC_DATA] …" at bounding box center [445, 250] width 288 height 43
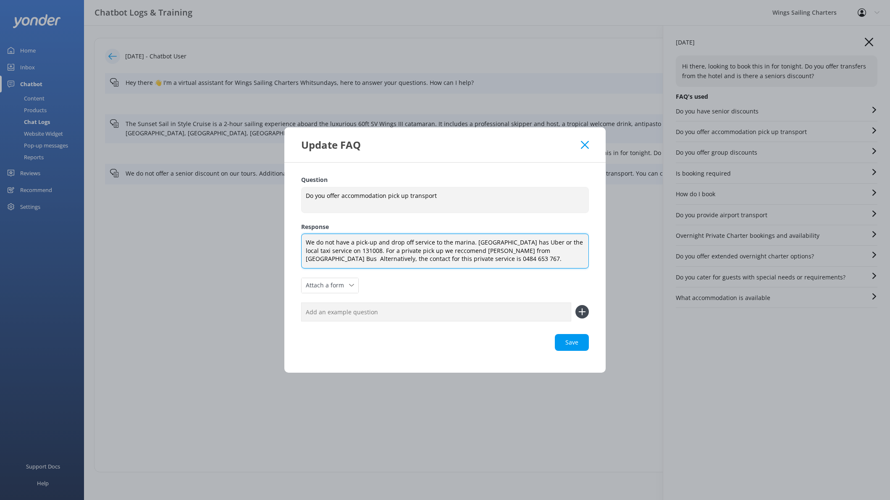
click at [457, 250] on textarea "We do not have a pick-up and drop off service to the marina. [GEOGRAPHIC_DATA] …" at bounding box center [445, 250] width 288 height 35
drag, startPoint x: 438, startPoint y: 259, endPoint x: 306, endPoint y: 260, distance: 131.4
click at [307, 260] on textarea "We do not have a pick-up and drop off service to the marina. [GEOGRAPHIC_DATA] …" at bounding box center [445, 250] width 288 height 35
click at [538, 252] on textarea "We do not have a pick-up and drop off service to the marina. [GEOGRAPHIC_DATA] …" at bounding box center [445, 250] width 288 height 35
click at [578, 254] on textarea "We do not have a pick-up and drop off service to the marina. [GEOGRAPHIC_DATA] …" at bounding box center [445, 250] width 288 height 35
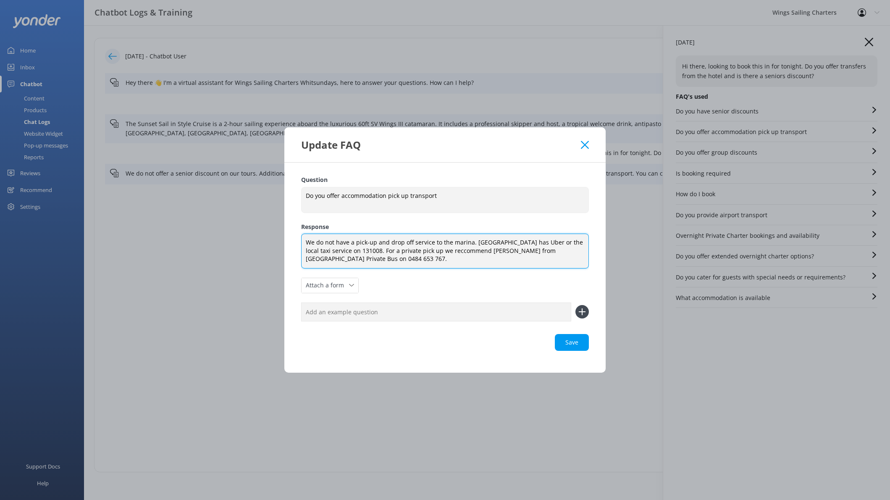
click at [370, 250] on textarea "We do not have a pick-up and drop off service to the marina. [GEOGRAPHIC_DATA] …" at bounding box center [445, 250] width 288 height 35
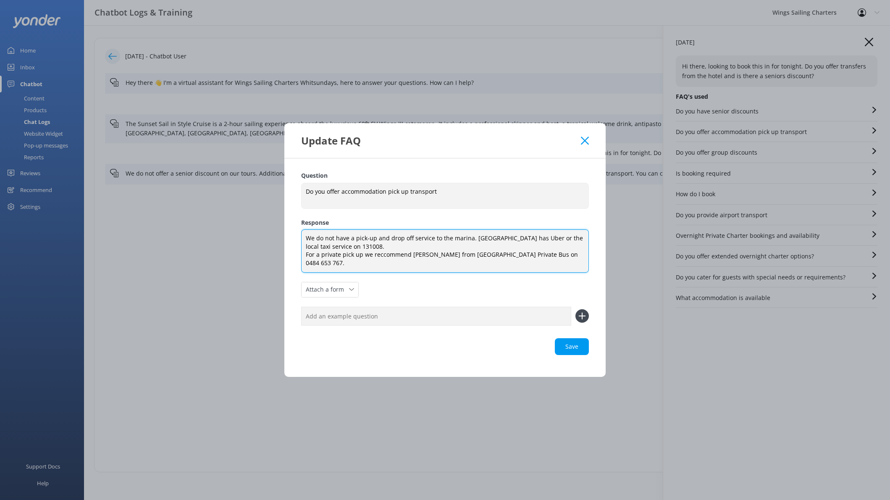
click at [359, 260] on textarea "We do not have a pick-up and drop off service to the marina. [GEOGRAPHIC_DATA] …" at bounding box center [445, 250] width 288 height 43
click at [408, 261] on textarea "We do not have a pick-up and drop off service to the marina. [GEOGRAPHIC_DATA] …" at bounding box center [445, 250] width 288 height 43
click at [506, 243] on textarea "We do not have a pick-up and drop off service to the marina. [GEOGRAPHIC_DATA] …" at bounding box center [445, 250] width 288 height 43
drag, startPoint x: 449, startPoint y: 243, endPoint x: 441, endPoint y: 243, distance: 8.4
click at [441, 243] on textarea "We do not have a pick-up and drop off service to the marina. [GEOGRAPHIC_DATA] …" at bounding box center [445, 250] width 288 height 43
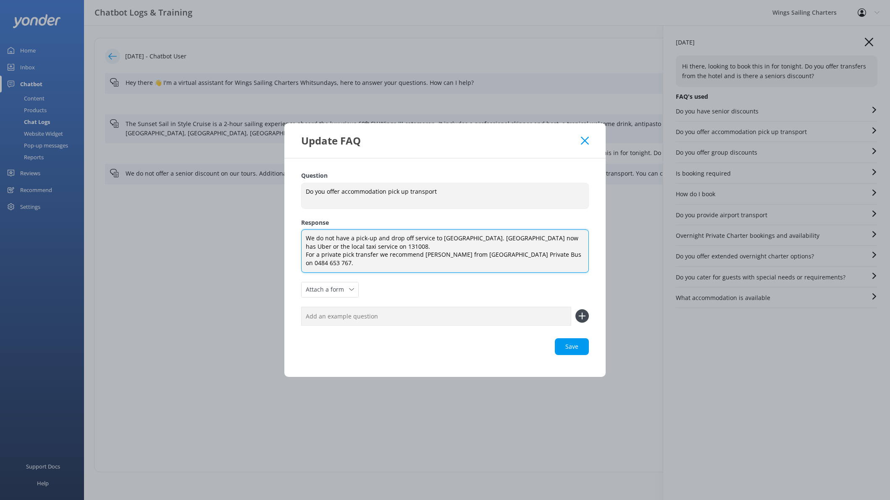
click at [490, 244] on textarea "We do not have a pick-up and drop off service to [GEOGRAPHIC_DATA]. [GEOGRAPHIC…" at bounding box center [445, 250] width 288 height 43
click at [573, 342] on div "Save" at bounding box center [445, 346] width 288 height 17
type textarea "We do not have a pick-up and drop off service to [GEOGRAPHIC_DATA]. [GEOGRAPHIC…"
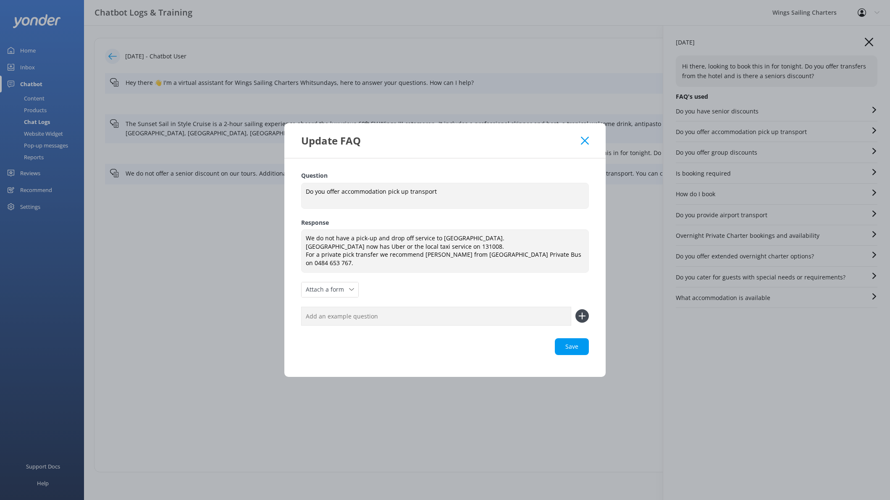
click at [596, 430] on div "Update FAQ Question Do you offer accommodation pick up transport Do you offer a…" at bounding box center [445, 250] width 890 height 500
click at [578, 339] on div "Loading.." at bounding box center [445, 346] width 288 height 17
click at [589, 143] on div "Update FAQ" at bounding box center [444, 140] width 321 height 35
click at [582, 144] on icon at bounding box center [585, 140] width 8 height 8
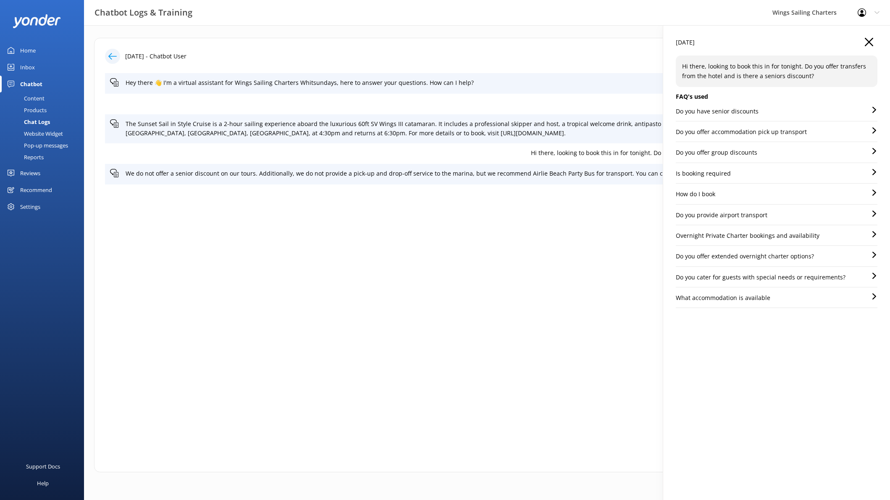
click at [791, 131] on p "Do you offer accommodation pick up transport" at bounding box center [741, 131] width 131 height 9
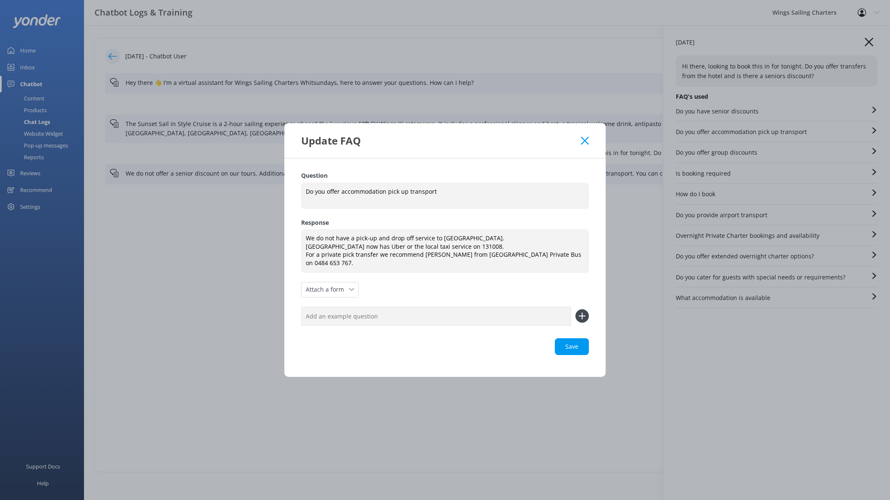
click at [585, 145] on icon at bounding box center [585, 140] width 8 height 8
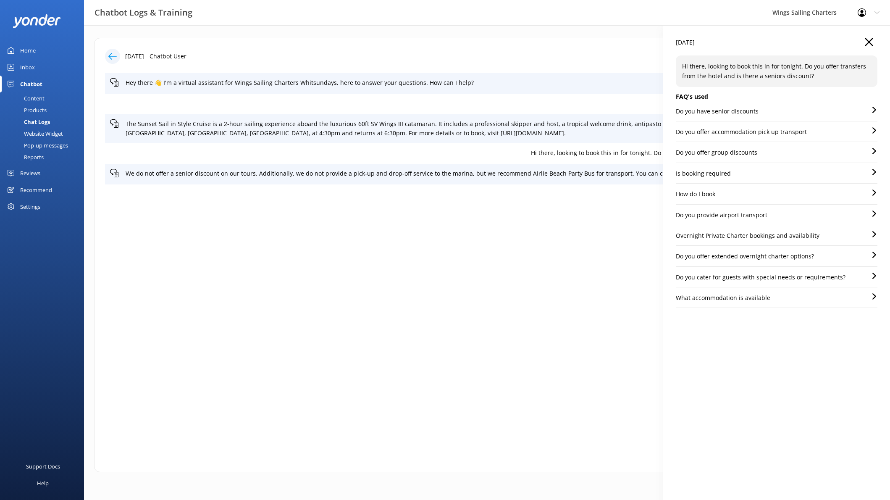
click at [472, 387] on div "Hey there 👋 I'm a virtual assistant for Wings Sailing Charters Whitsundays, her…" at bounding box center [487, 254] width 764 height 363
click at [28, 96] on div "Content" at bounding box center [24, 98] width 39 height 12
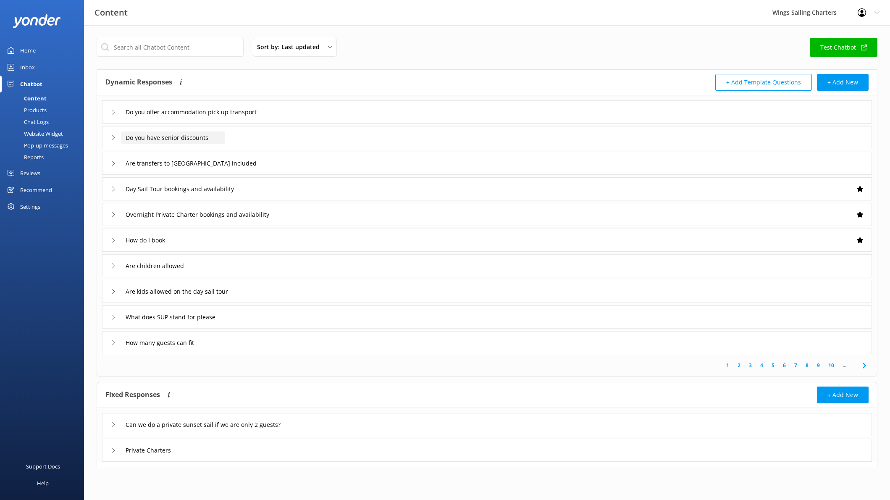
click at [182, 137] on input "Do you have senior discounts" at bounding box center [173, 137] width 104 height 13
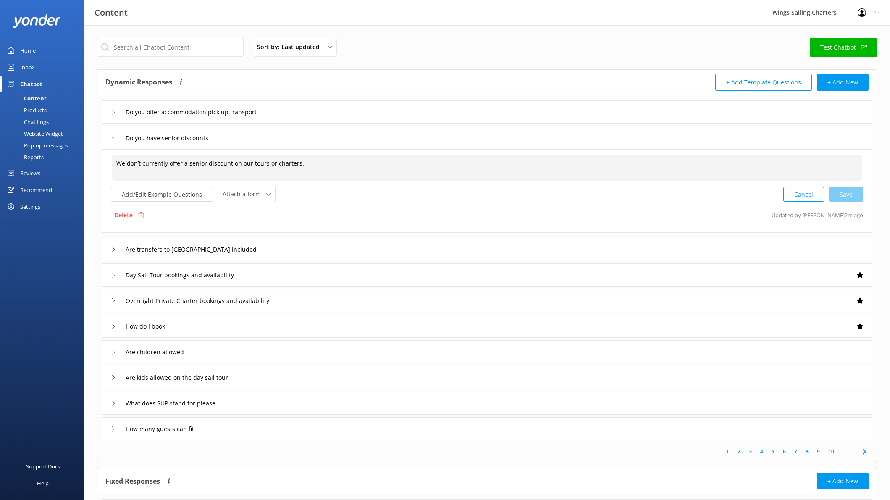
drag, startPoint x: 144, startPoint y: 164, endPoint x: 117, endPoint y: 163, distance: 26.9
click at [117, 163] on textarea "We don’t currently offer a senior discount on our tours or charters." at bounding box center [487, 168] width 750 height 26
drag, startPoint x: 162, startPoint y: 165, endPoint x: 145, endPoint y: 164, distance: 16.8
click at [145, 164] on textarea "Currently offer a senior discount on our tours or charters." at bounding box center [487, 168] width 750 height 26
click at [288, 163] on textarea "Currently there is no senior discount on our tours or charters." at bounding box center [487, 168] width 750 height 26
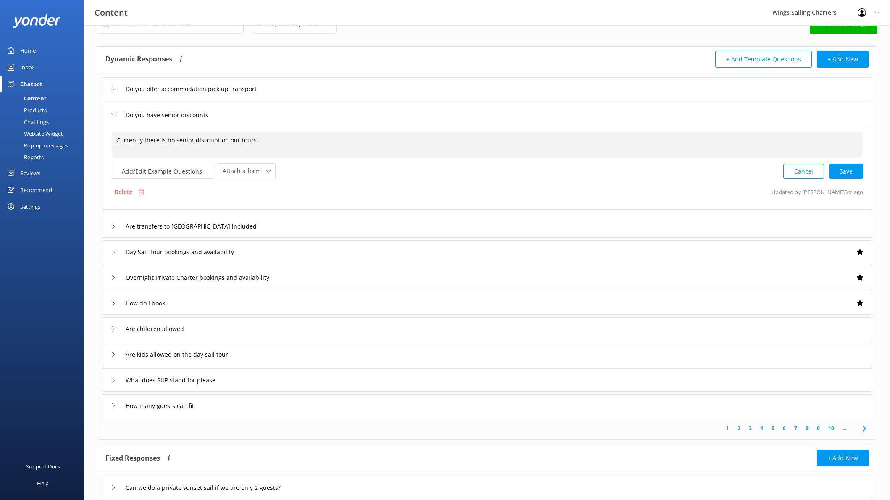
scroll to position [26, 0]
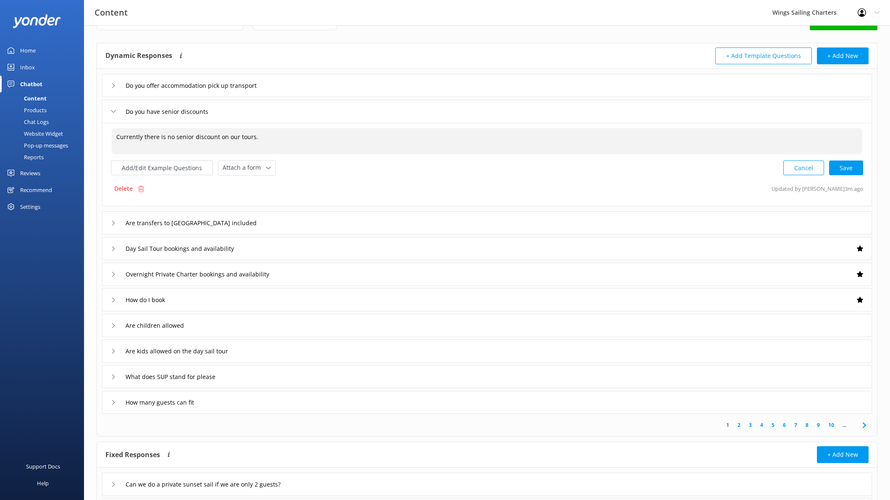
click at [847, 166] on div "Cancel Save" at bounding box center [823, 168] width 80 height 16
type textarea "Currently there is no senior discount on our tours."
click at [108, 110] on div "Do you have senior discounts" at bounding box center [487, 111] width 770 height 23
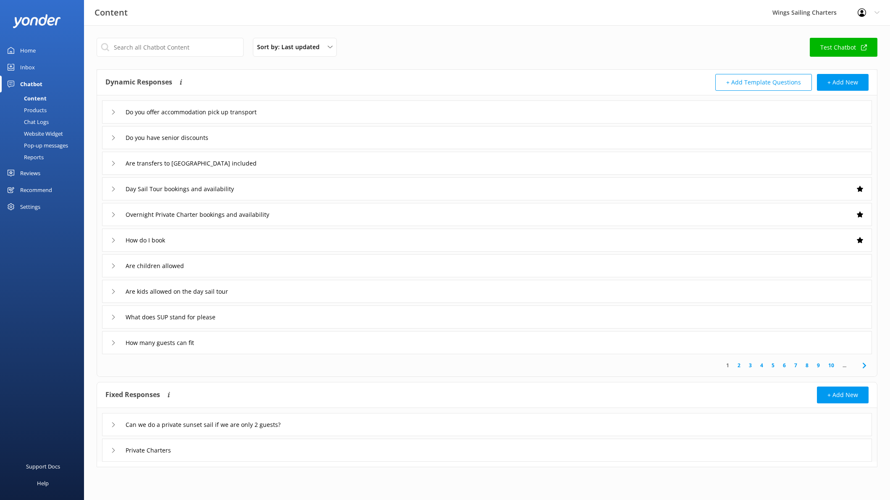
click at [112, 239] on icon at bounding box center [113, 240] width 5 height 5
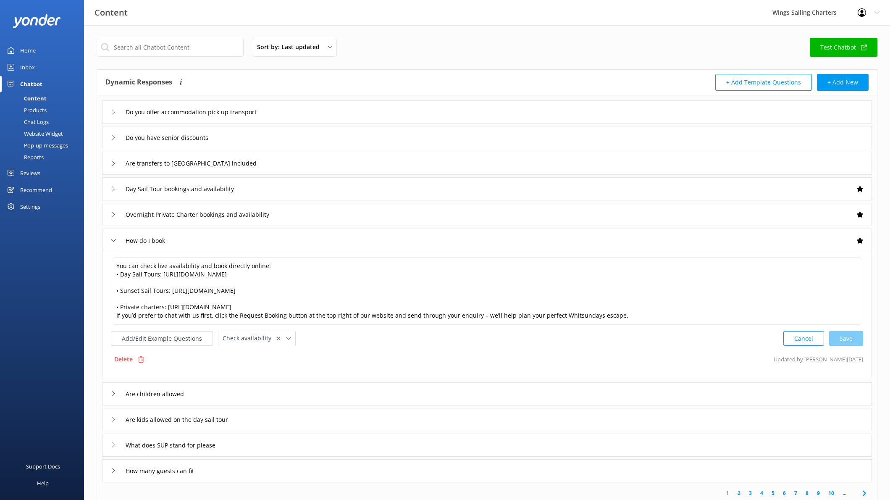
click at [112, 239] on icon at bounding box center [113, 240] width 5 height 5
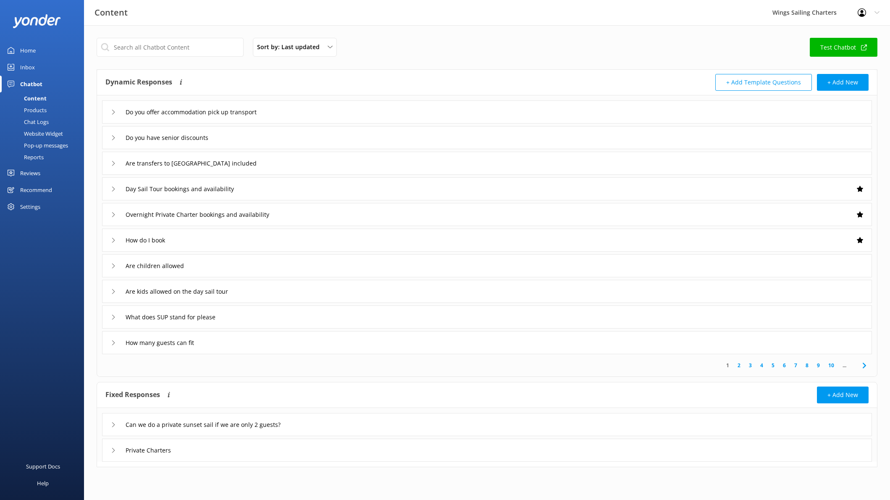
click at [111, 265] on icon at bounding box center [113, 265] width 5 height 5
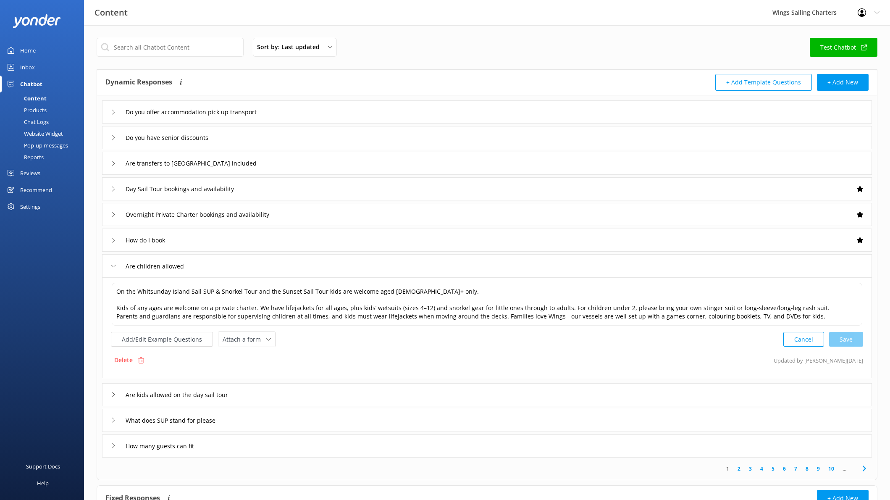
click at [113, 264] on icon at bounding box center [113, 265] width 5 height 5
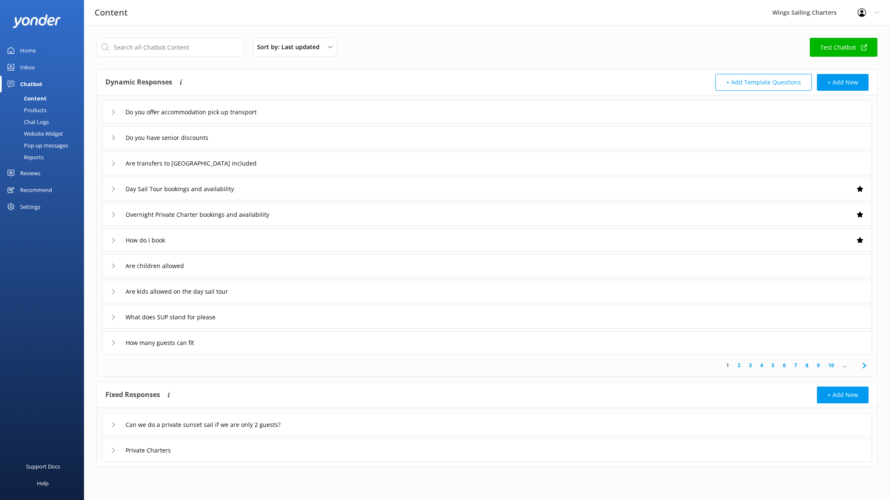
click at [113, 422] on icon at bounding box center [113, 424] width 5 height 5
click at [112, 423] on icon at bounding box center [113, 424] width 5 height 5
click at [26, 47] on div "Home" at bounding box center [28, 50] width 16 height 17
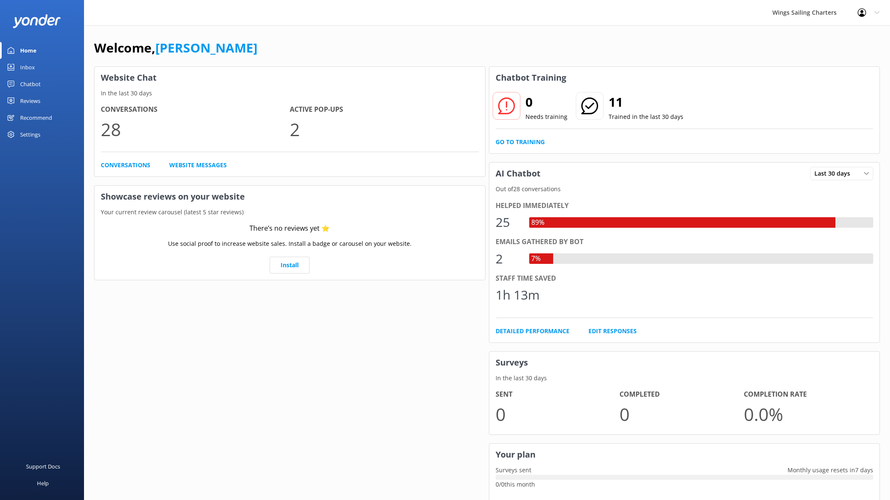
click at [877, 10] on icon at bounding box center [876, 12] width 5 height 5
click at [841, 55] on link "Logout" at bounding box center [848, 56] width 84 height 21
